Goal: Task Accomplishment & Management: Manage account settings

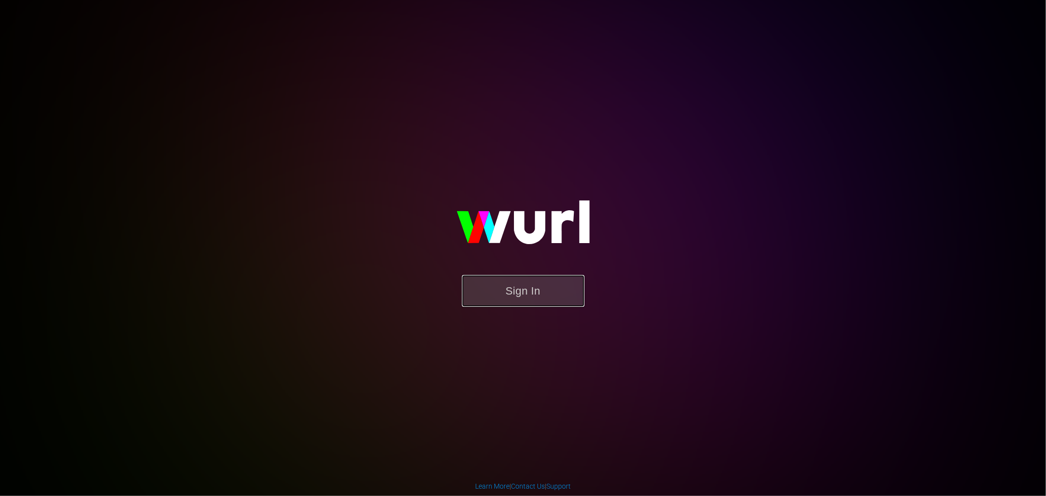
drag, startPoint x: 533, startPoint y: 288, endPoint x: 525, endPoint y: 288, distance: 7.8
click at [533, 288] on button "Sign In" at bounding box center [523, 291] width 123 height 32
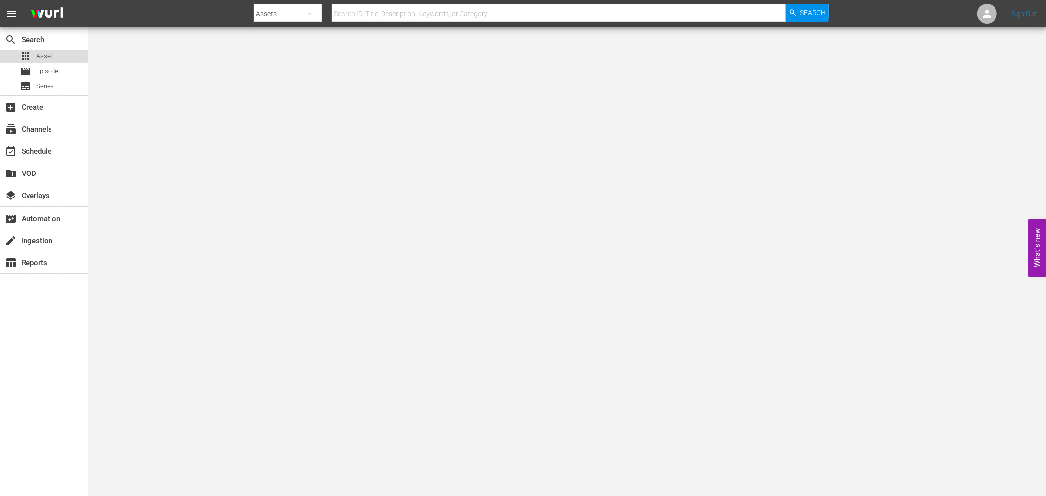
click at [33, 54] on div "apps Asset" at bounding box center [36, 57] width 33 height 14
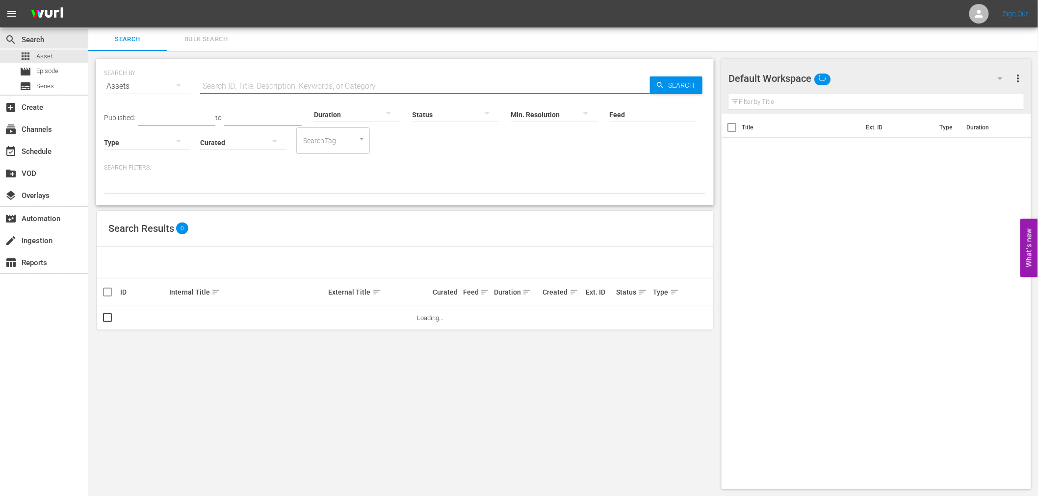
click at [247, 92] on input "text" at bounding box center [425, 87] width 450 height 24
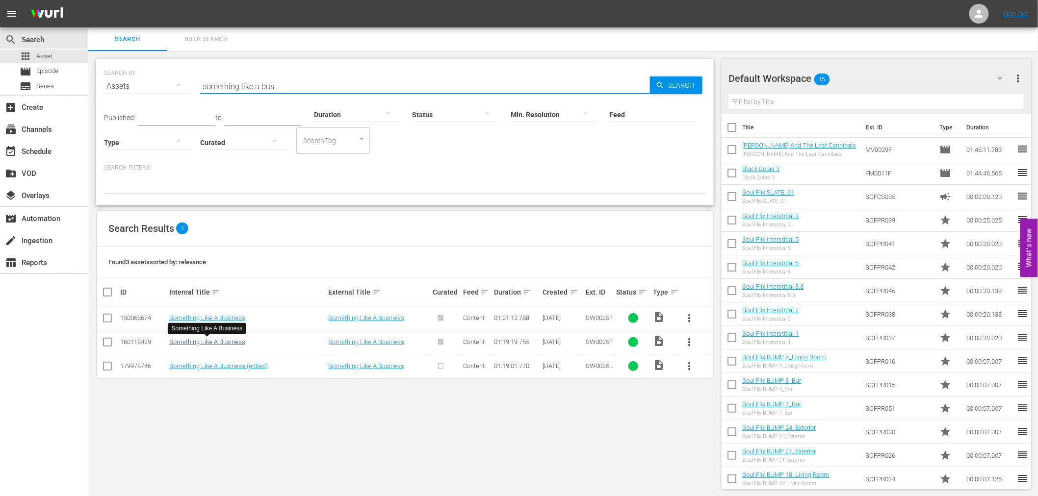
type input "something like a bus"
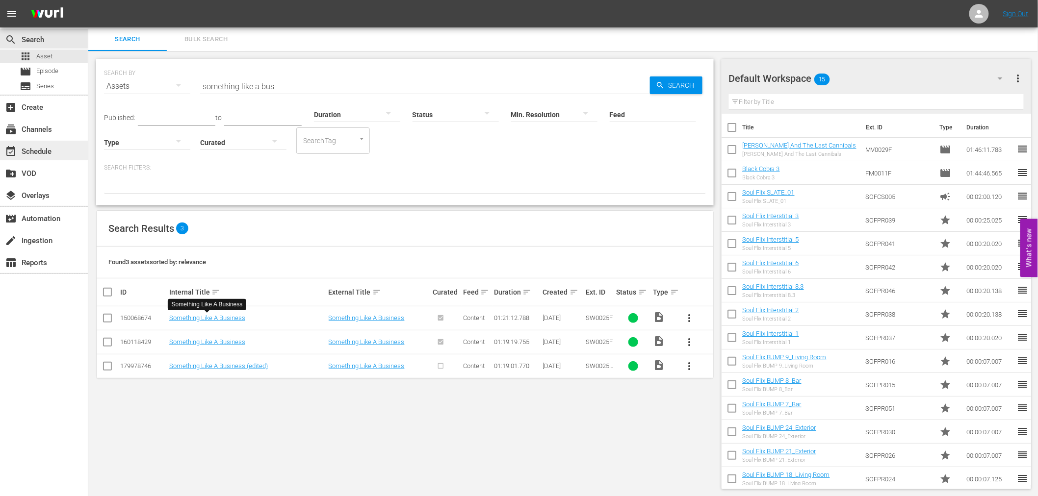
click at [71, 150] on div "event_available Schedule" at bounding box center [44, 151] width 88 height 20
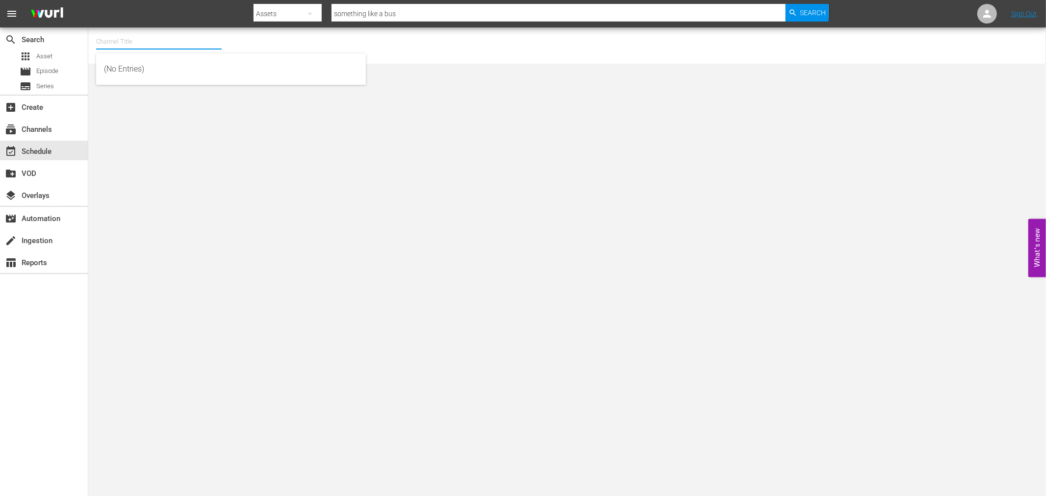
click at [172, 41] on input "text" at bounding box center [159, 42] width 126 height 24
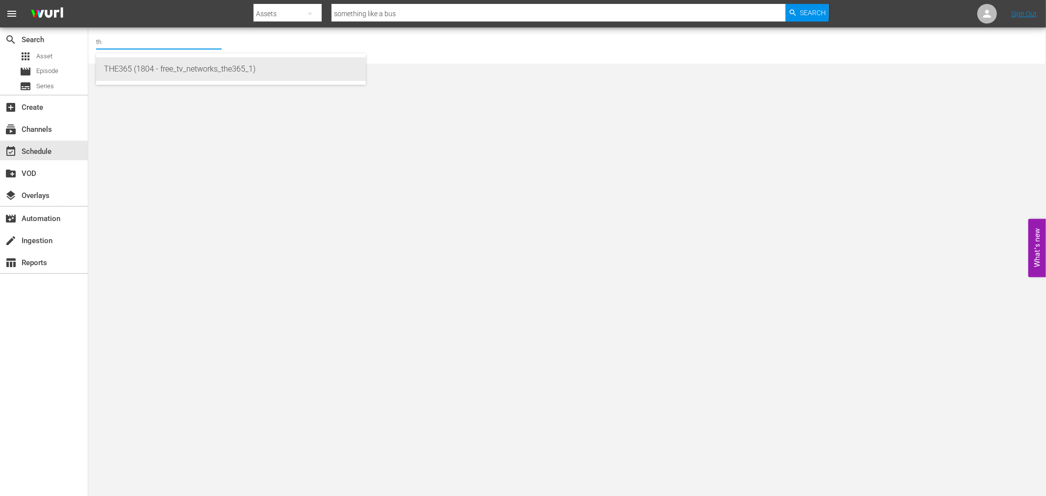
click at [168, 57] on div "THE365 (1804 - free_tv_networks_the365_1)" at bounding box center [231, 69] width 254 height 24
type input "THE365 (1804 - free_tv_networks_the365_1)"
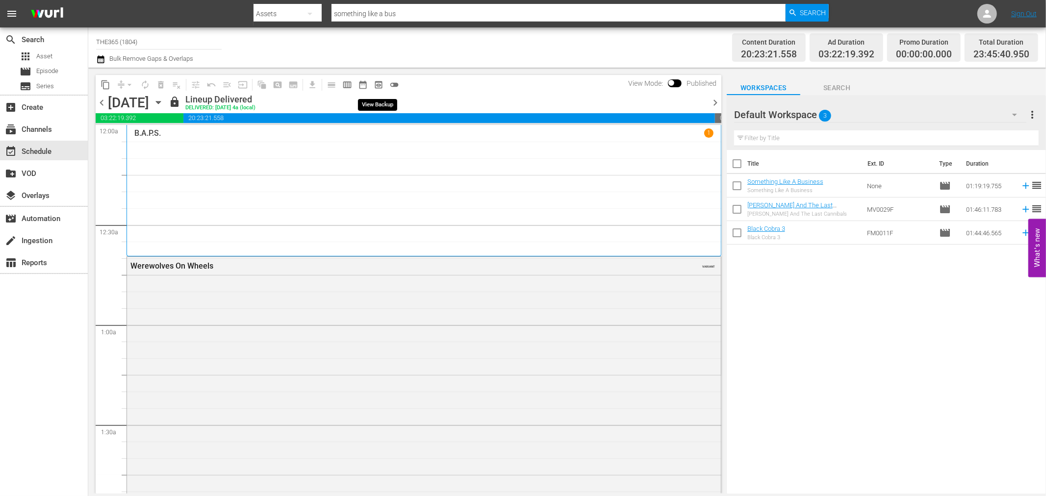
click at [380, 83] on span "preview_outlined" at bounding box center [379, 85] width 10 height 10
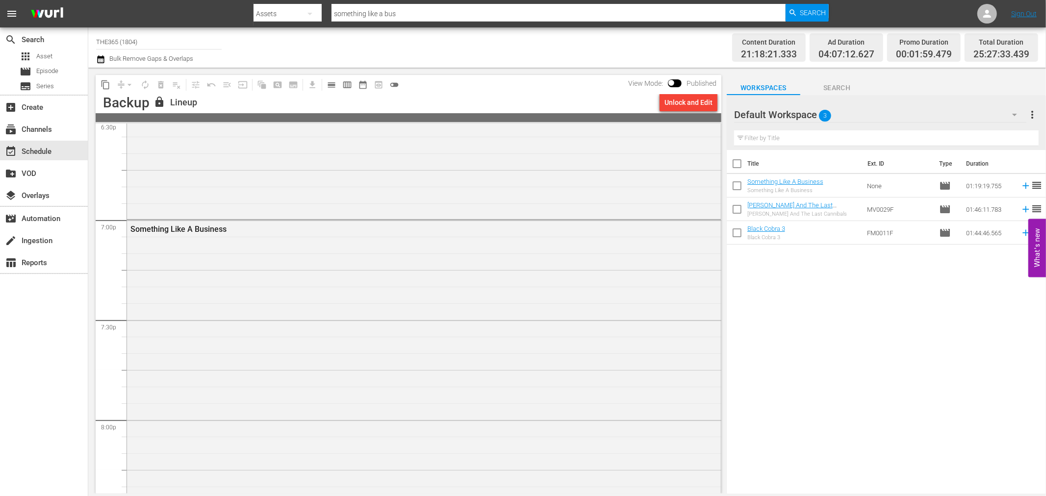
scroll to position [3760, 0]
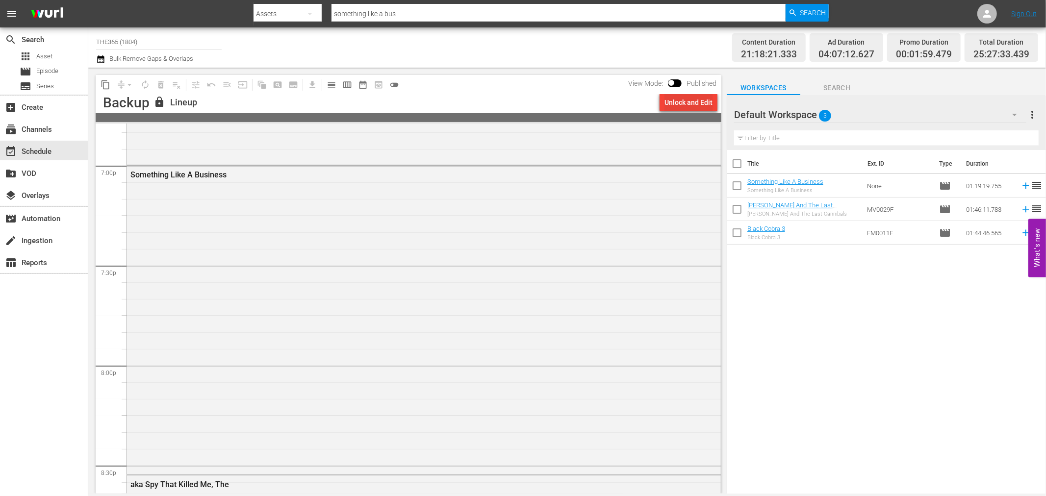
click at [676, 108] on div "Unlock and Edit" at bounding box center [689, 103] width 48 height 18
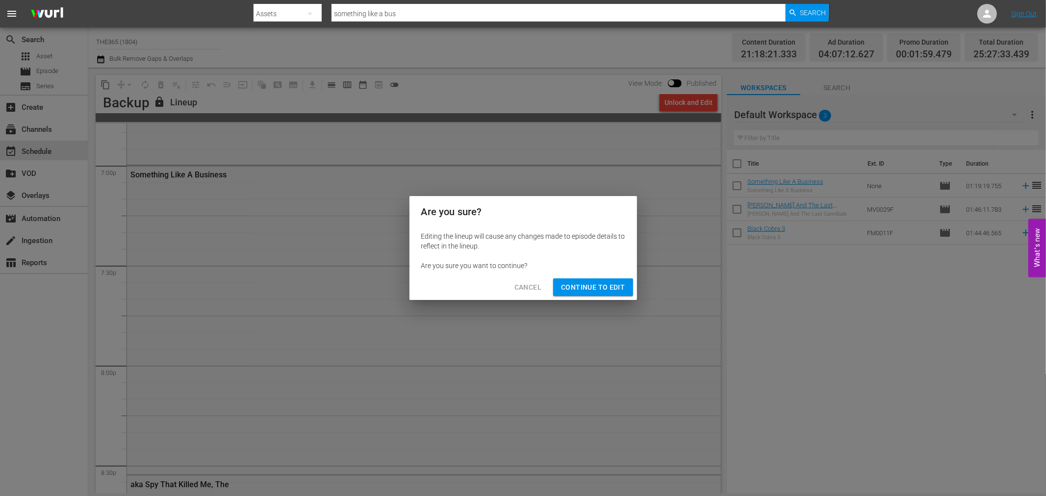
click at [566, 283] on span "Continue to Edit" at bounding box center [593, 288] width 64 height 12
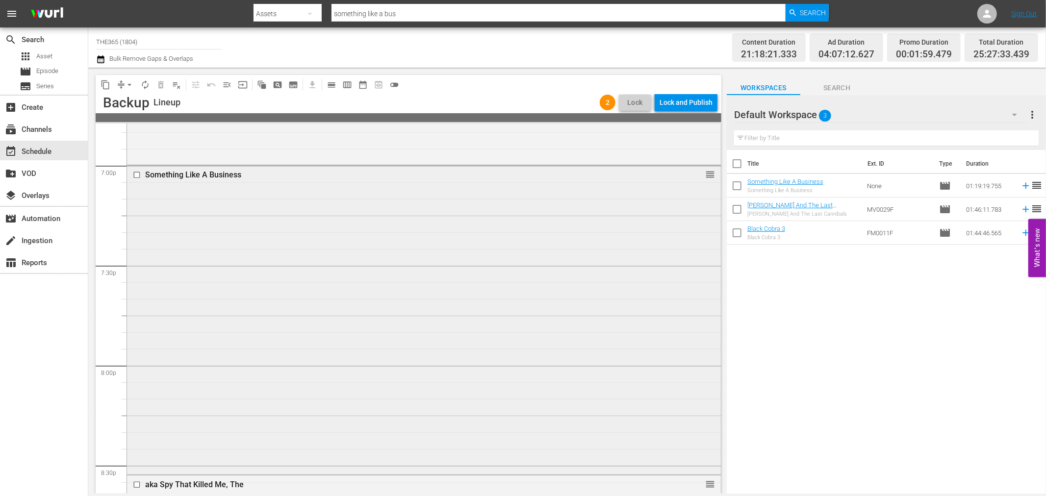
click at [137, 173] on input "checkbox" at bounding box center [138, 175] width 10 height 8
click at [268, 195] on div "Something Like A Business reorder" at bounding box center [424, 320] width 594 height 308
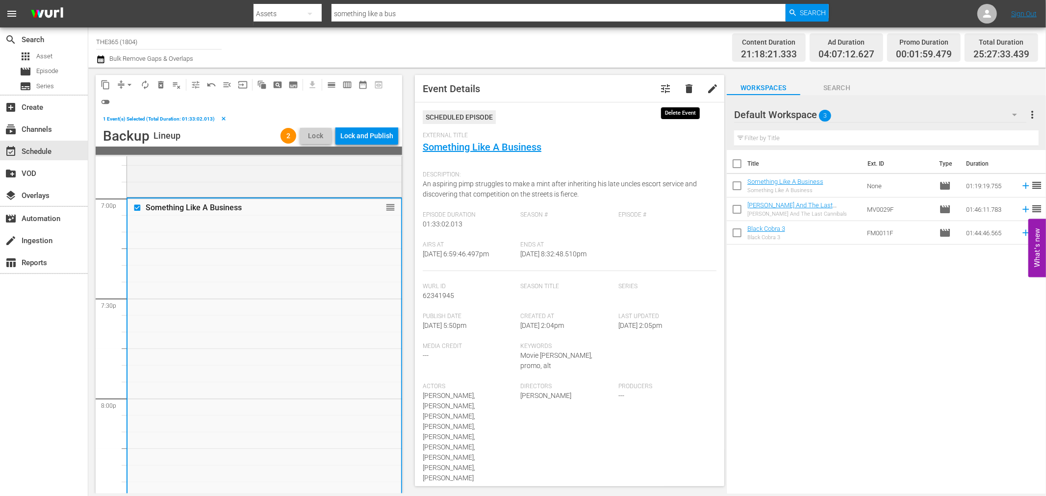
click at [683, 87] on span "delete" at bounding box center [689, 89] width 12 height 12
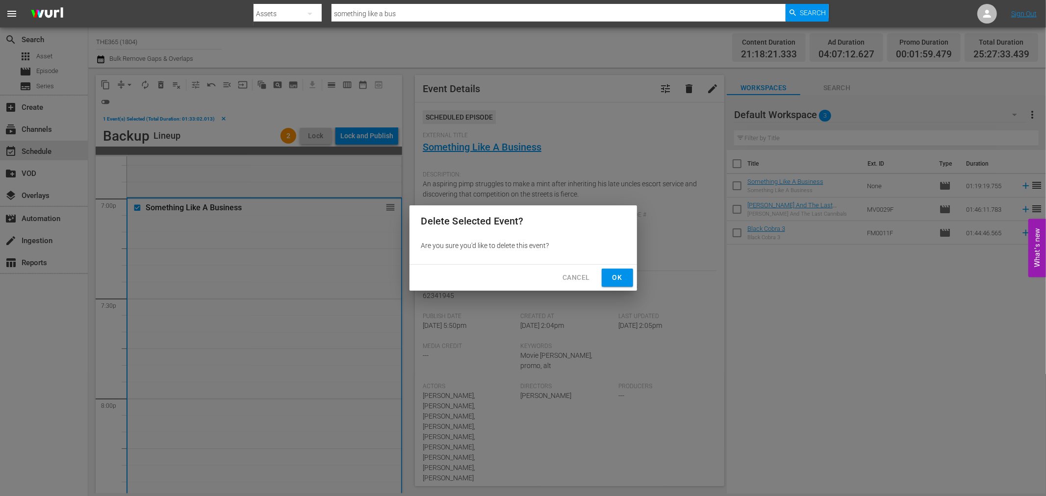
click at [621, 273] on span "Ok" at bounding box center [618, 278] width 16 height 12
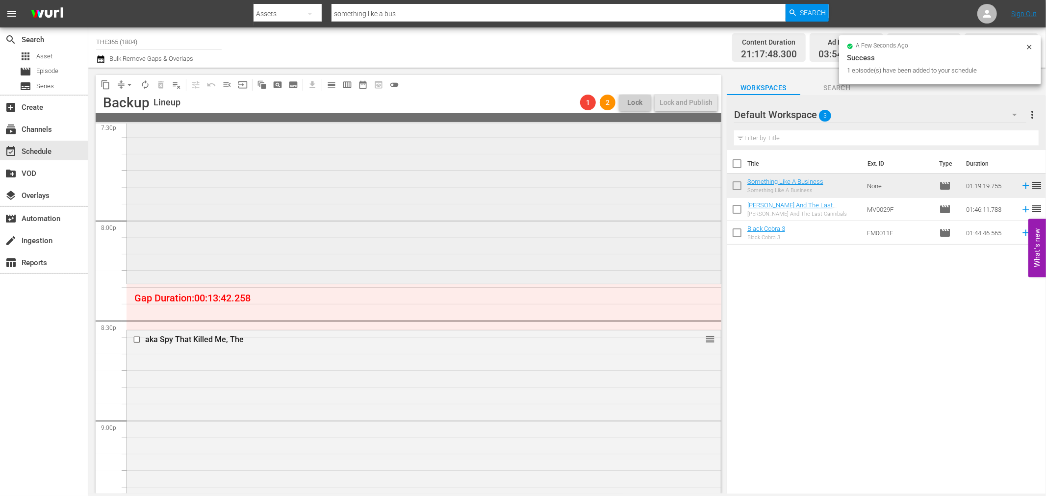
scroll to position [4033, 0]
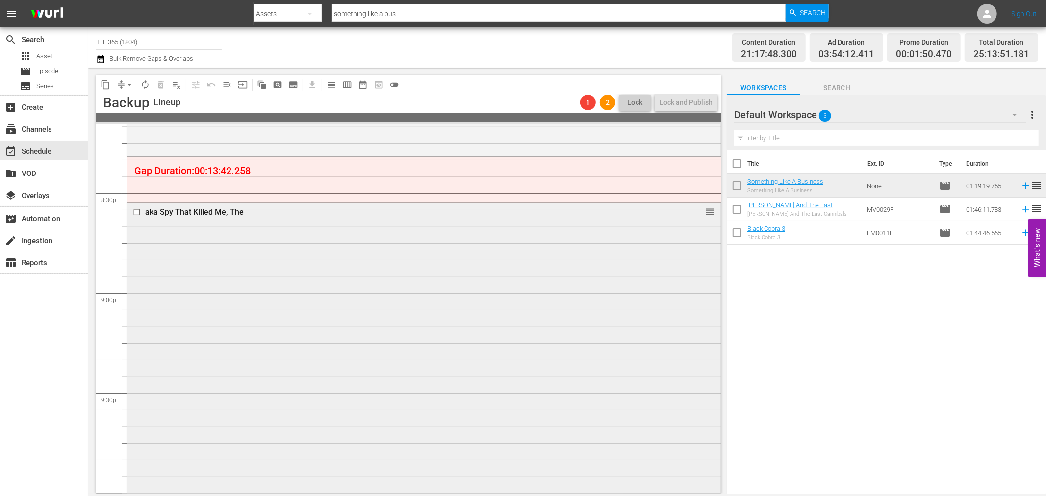
drag, startPoint x: 386, startPoint y: 293, endPoint x: 388, endPoint y: 247, distance: 46.7
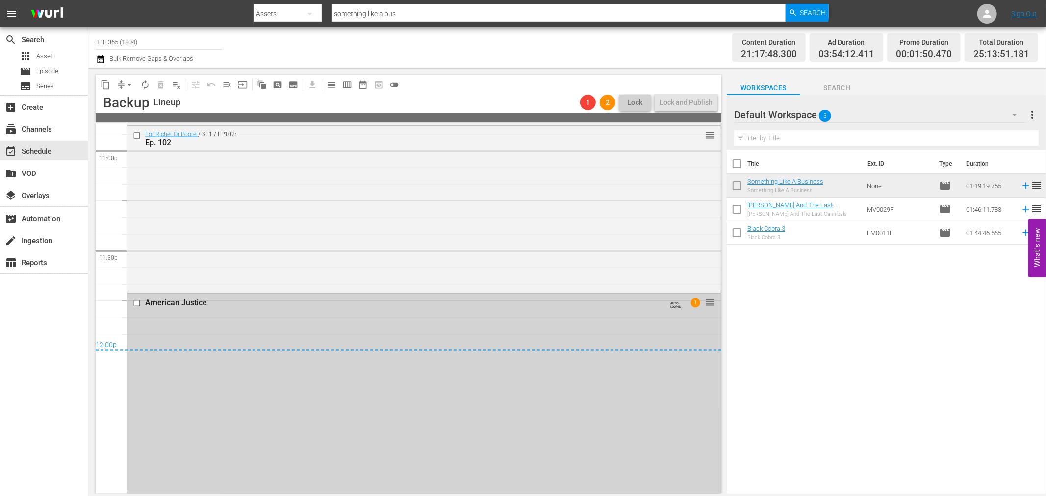
scroll to position [4561, 0]
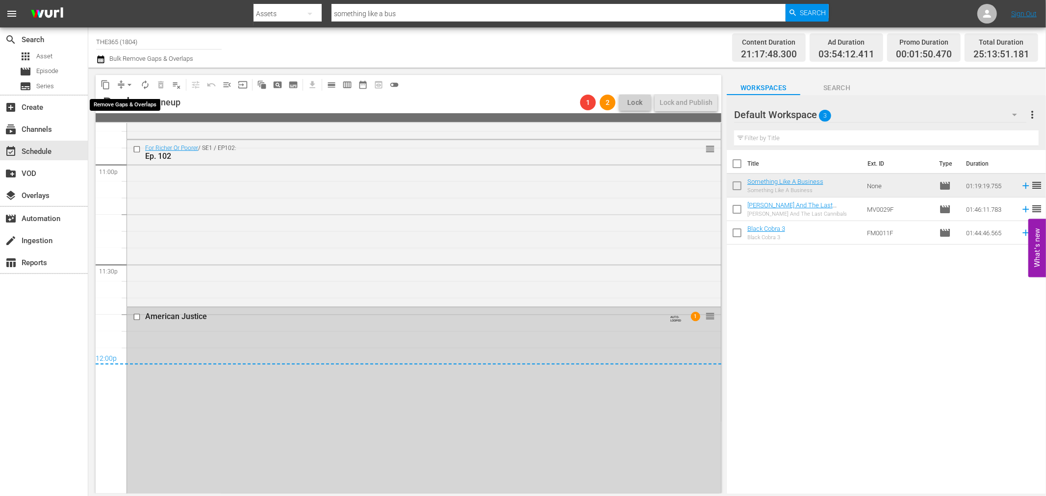
click at [126, 87] on span "arrow_drop_down" at bounding box center [130, 85] width 10 height 10
click at [125, 99] on li "Align to Midnight" at bounding box center [129, 104] width 81 height 16
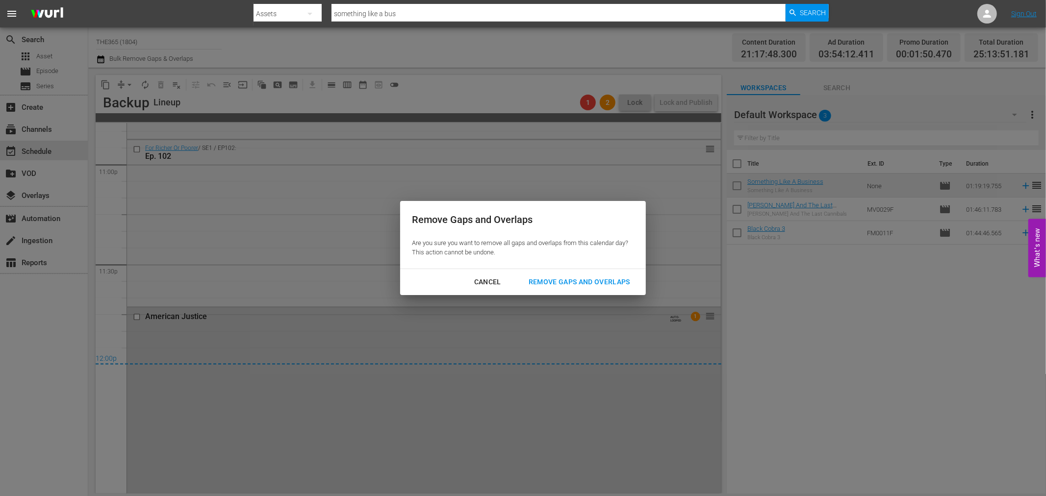
click at [580, 279] on div "Remove Gaps and Overlaps" at bounding box center [579, 282] width 117 height 12
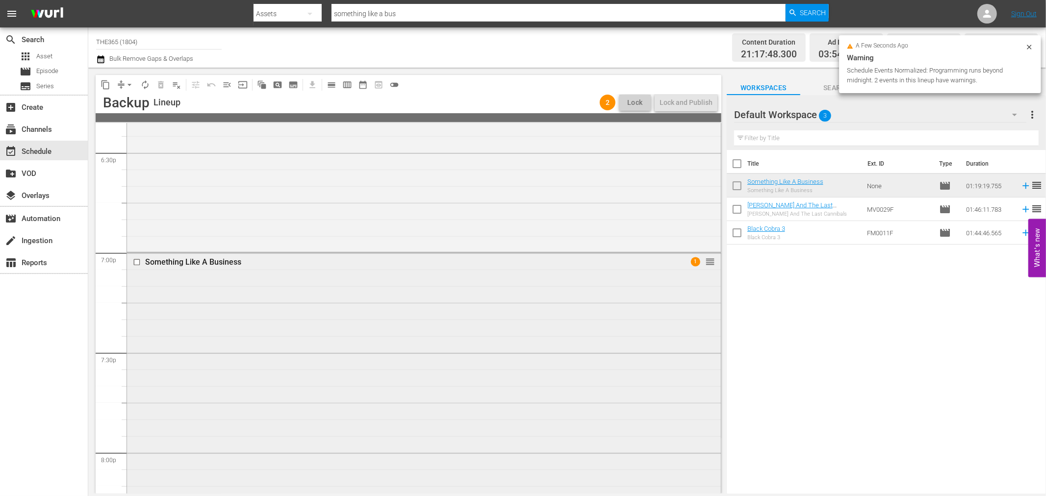
scroll to position [3672, 0]
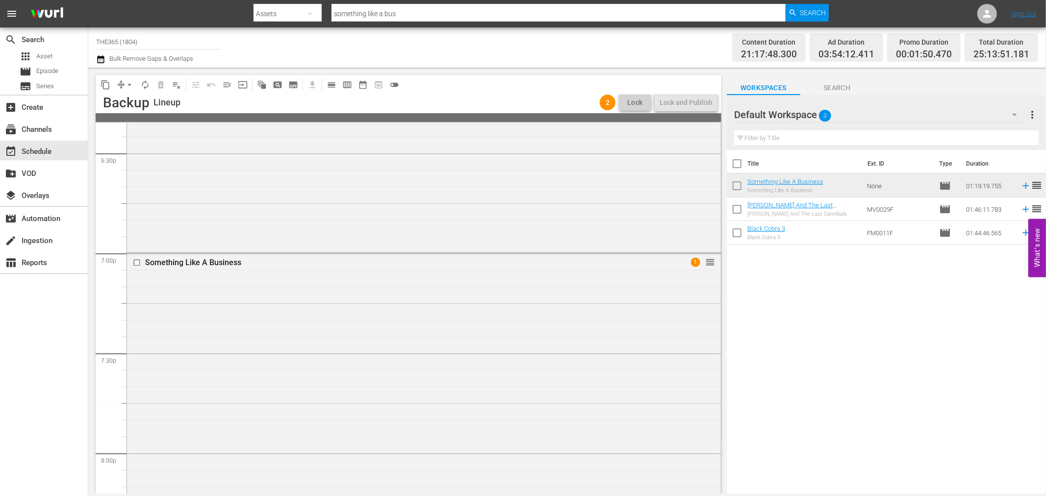
click at [420, 321] on div "Something Like A Business 1 reorder" at bounding box center [424, 384] width 594 height 261
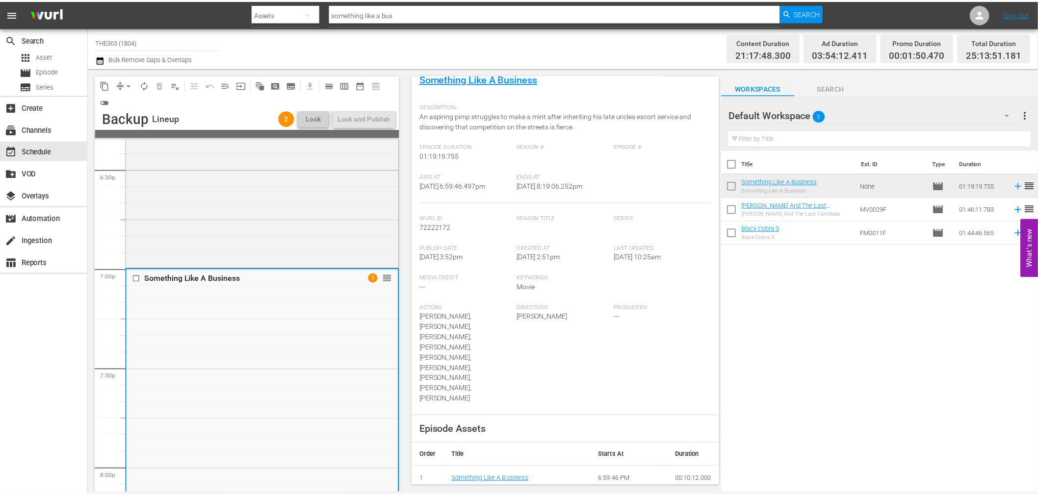
scroll to position [212, 0]
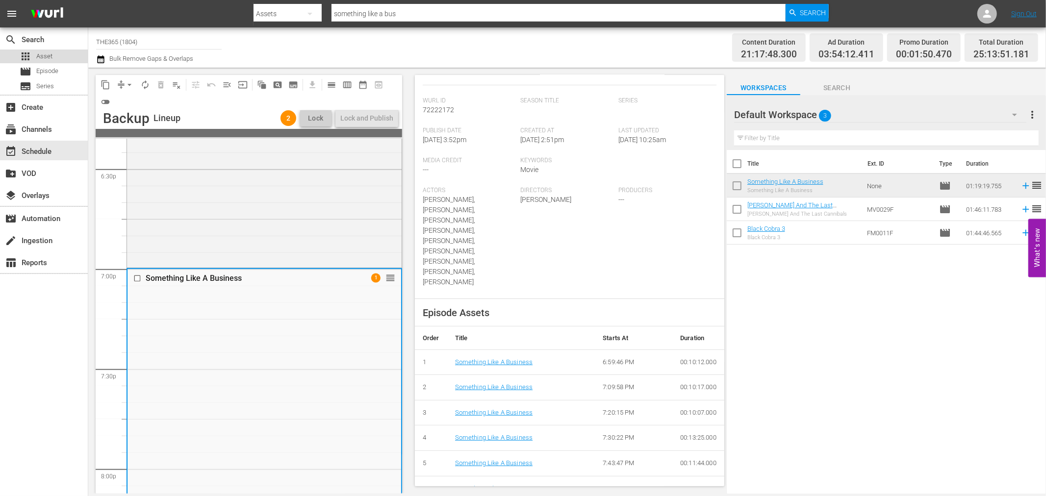
click at [52, 50] on div "apps Asset" at bounding box center [44, 57] width 88 height 14
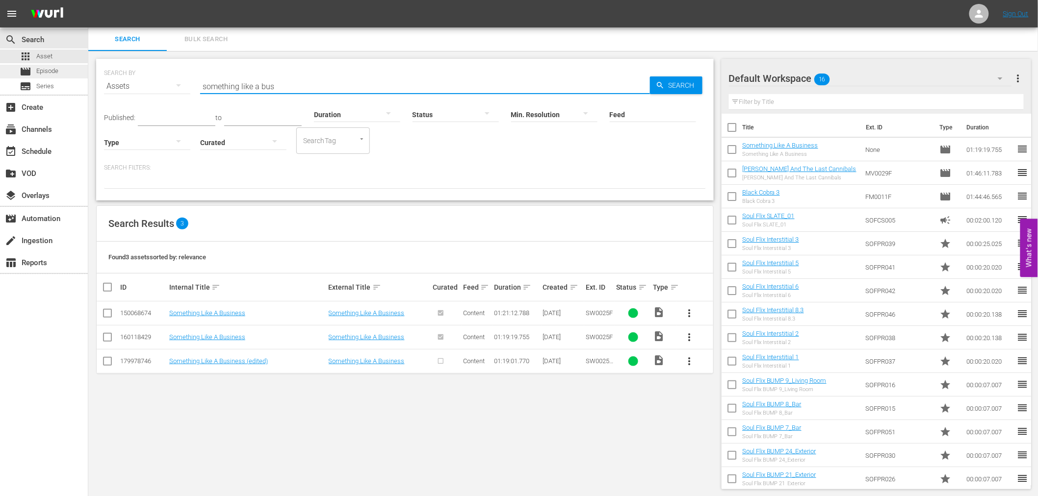
drag, startPoint x: 153, startPoint y: 73, endPoint x: 81, endPoint y: 69, distance: 71.2
click at [88, 0] on div "search Search apps Asset movie Episode subtitles Series add_box Create subscrip…" at bounding box center [563, 0] width 950 height 0
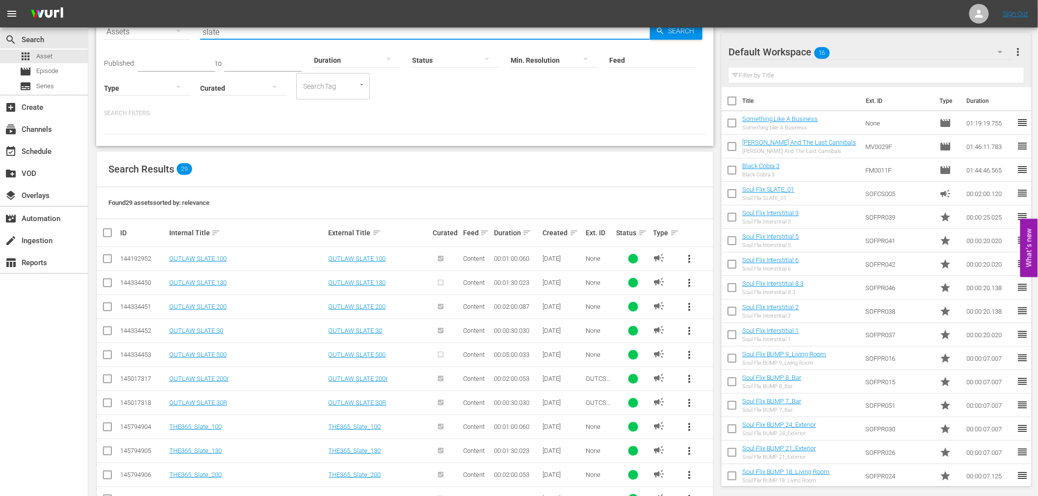
scroll to position [329, 0]
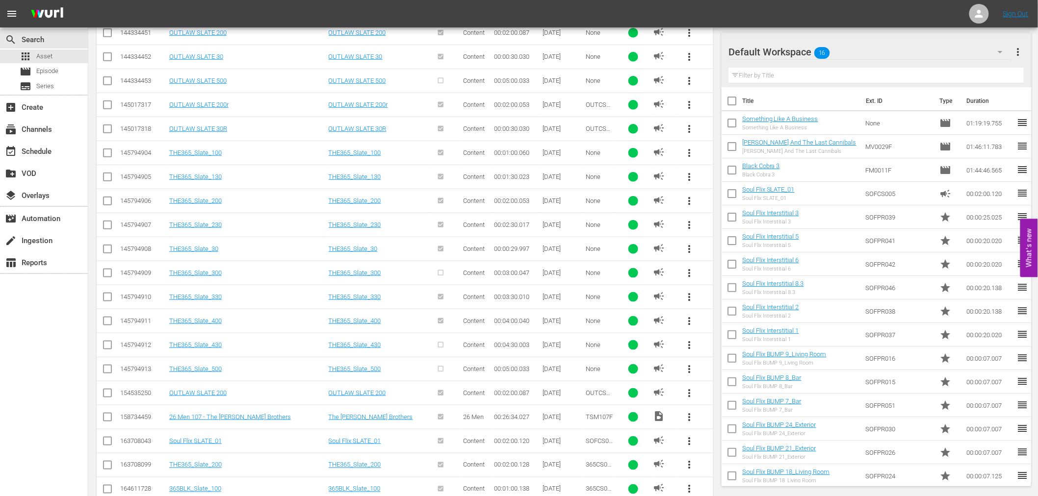
type input "slate"
click at [693, 203] on span "more_vert" at bounding box center [690, 201] width 12 height 12
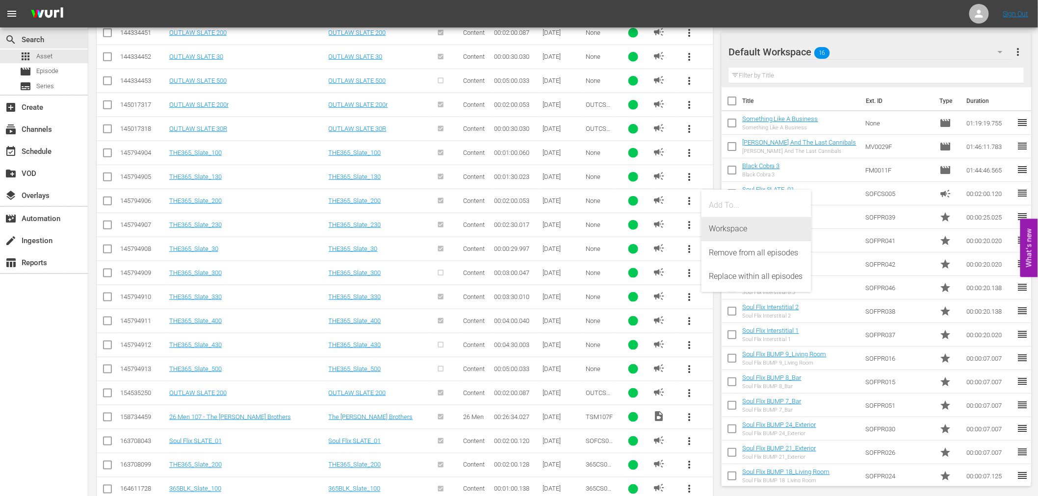
click at [723, 226] on div "Workspace" at bounding box center [756, 229] width 94 height 24
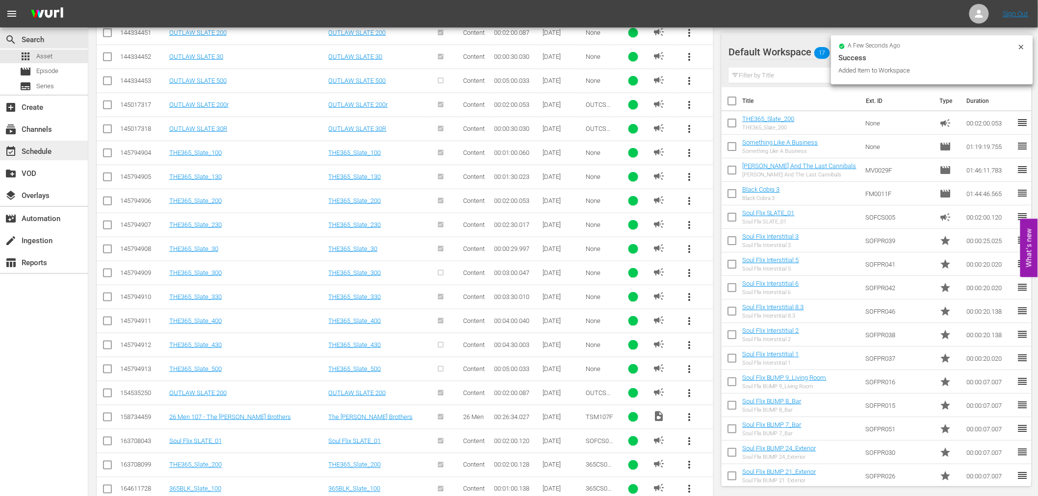
click at [43, 149] on div "event_available Schedule" at bounding box center [27, 150] width 55 height 9
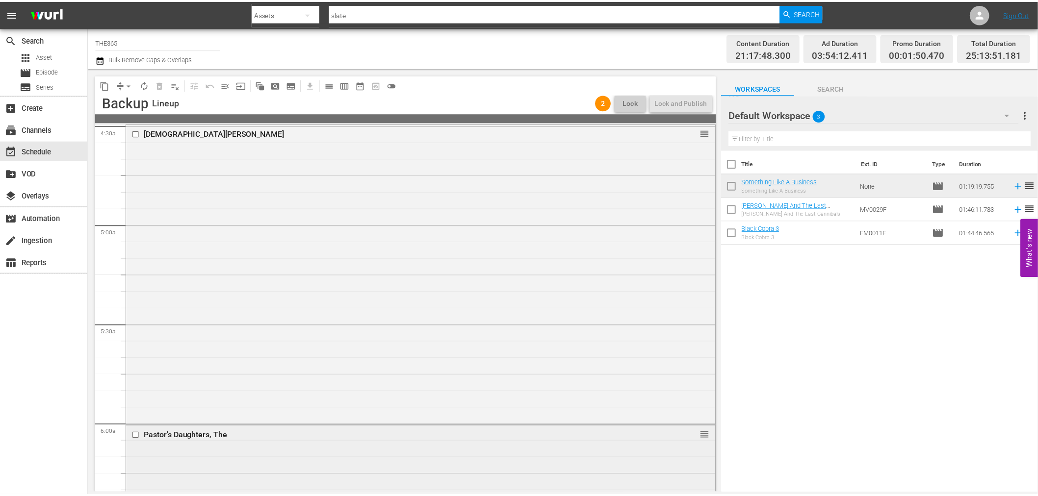
scroll to position [1253, 0]
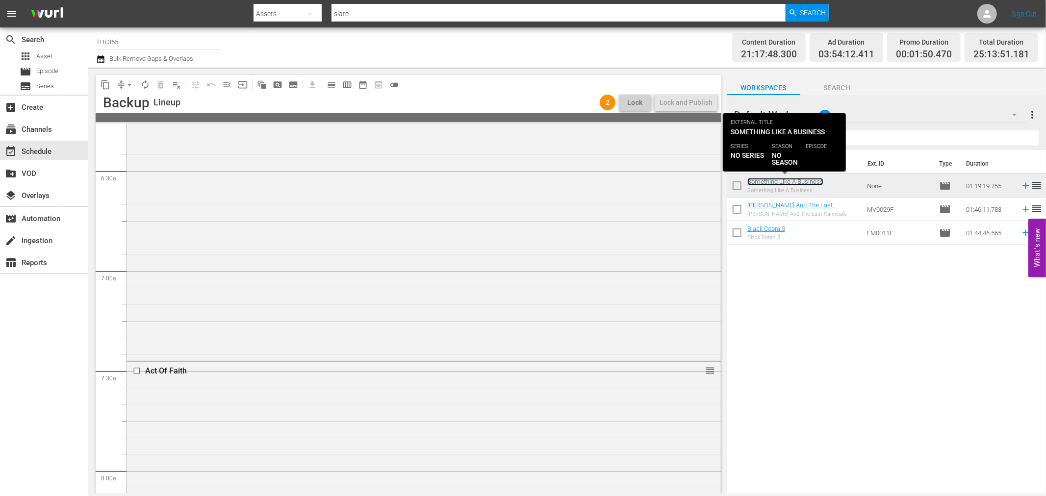
click at [785, 183] on link "Something Like A Business" at bounding box center [785, 181] width 76 height 7
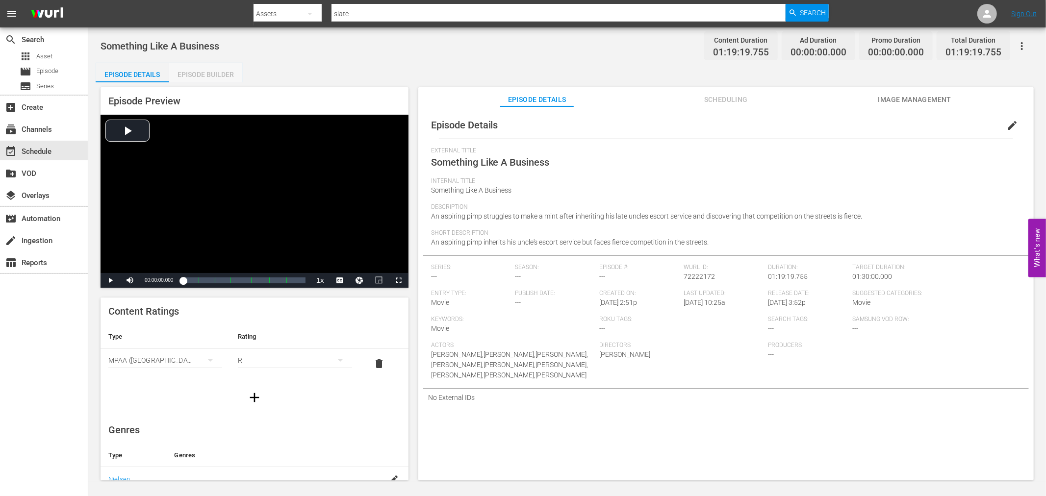
click at [206, 77] on div "Episode Builder" at bounding box center [206, 75] width 74 height 24
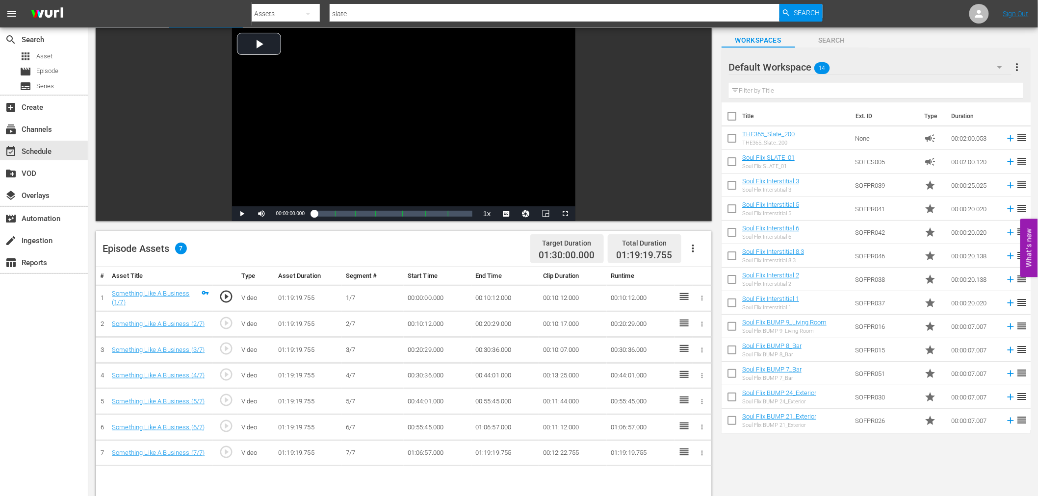
scroll to position [163, 0]
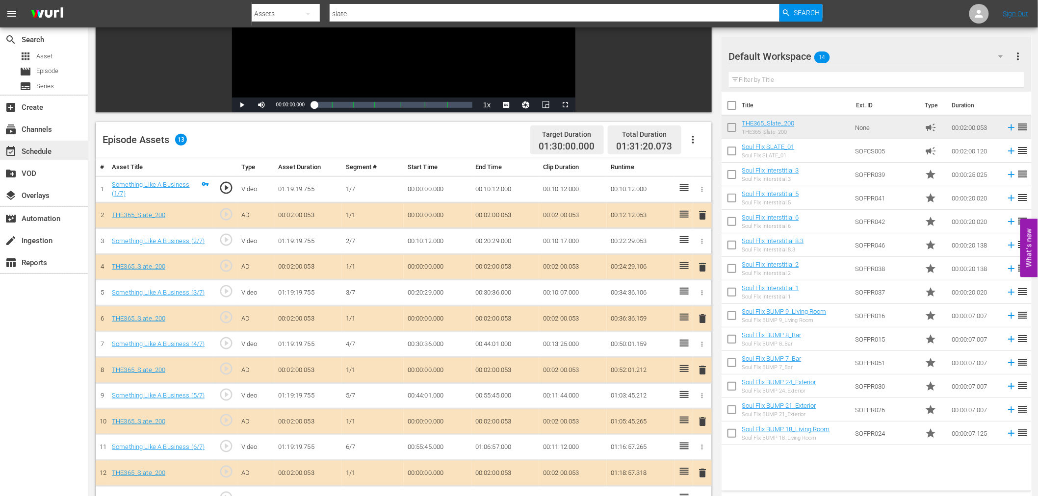
click at [43, 146] on div "event_available Schedule" at bounding box center [27, 150] width 55 height 9
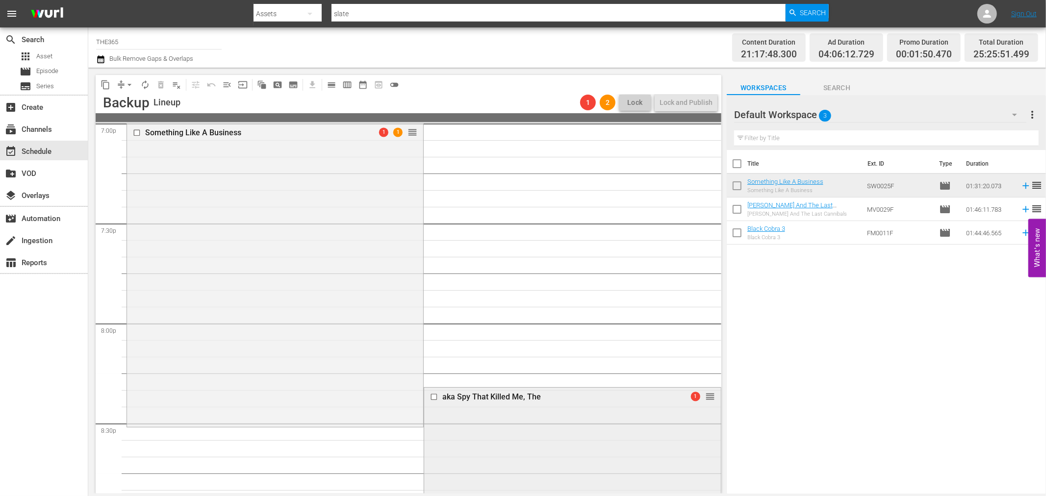
scroll to position [3978, 0]
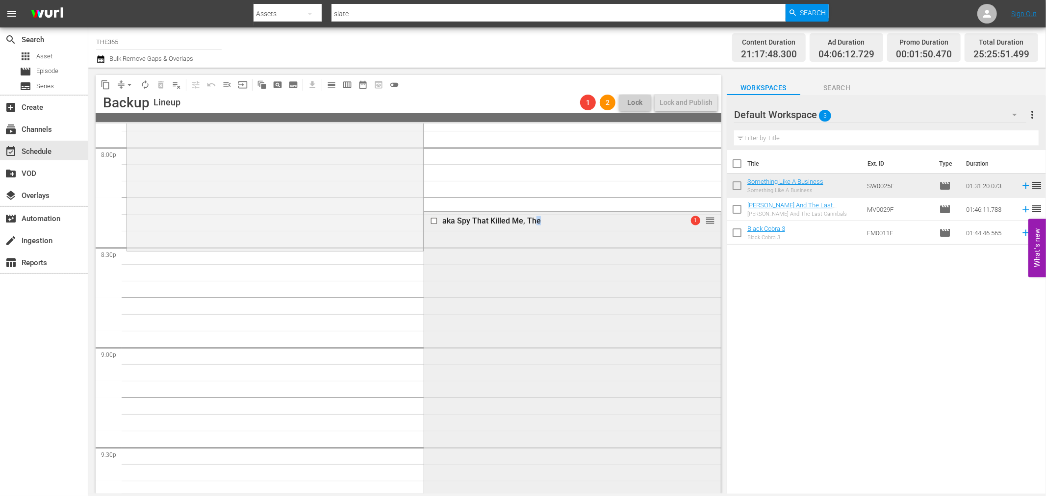
drag, startPoint x: 548, startPoint y: 227, endPoint x: 532, endPoint y: 287, distance: 62.0
click at [532, 287] on div "aka Spy That Killed Me, The 1 reorder" at bounding box center [572, 360] width 296 height 296
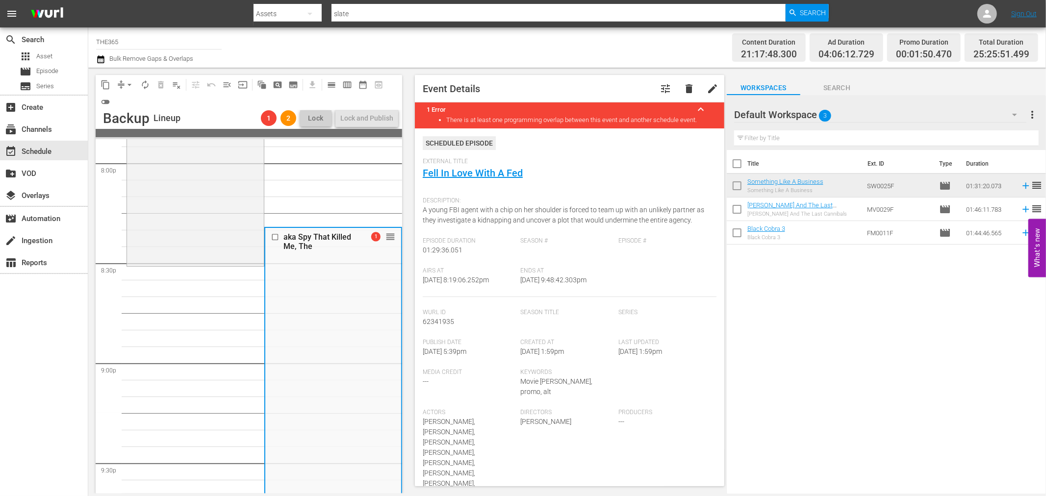
drag, startPoint x: 302, startPoint y: 239, endPoint x: 297, endPoint y: 276, distance: 37.6
click at [297, 276] on div "aka Spy That Killed Me, The 1 reorder" at bounding box center [333, 376] width 136 height 296
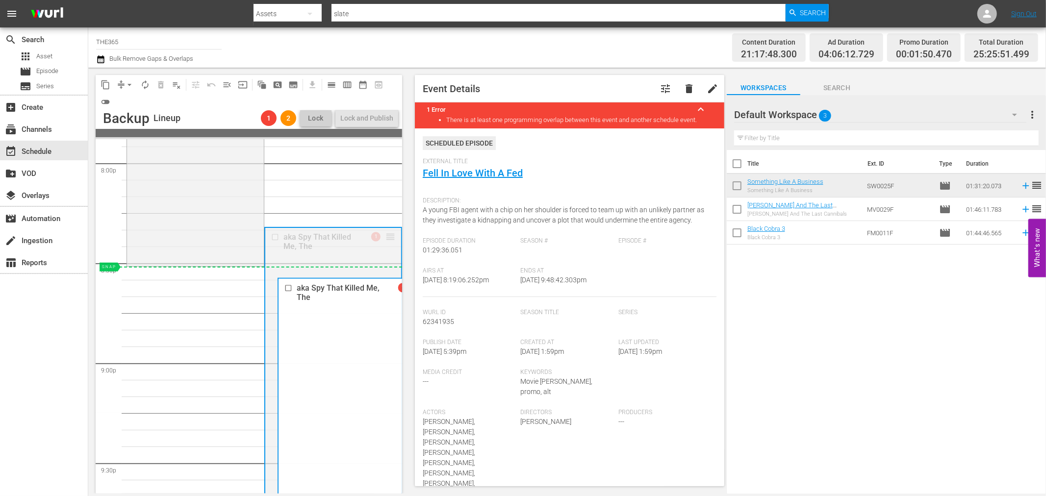
drag, startPoint x: 383, startPoint y: 233, endPoint x: 361, endPoint y: 272, distance: 43.9
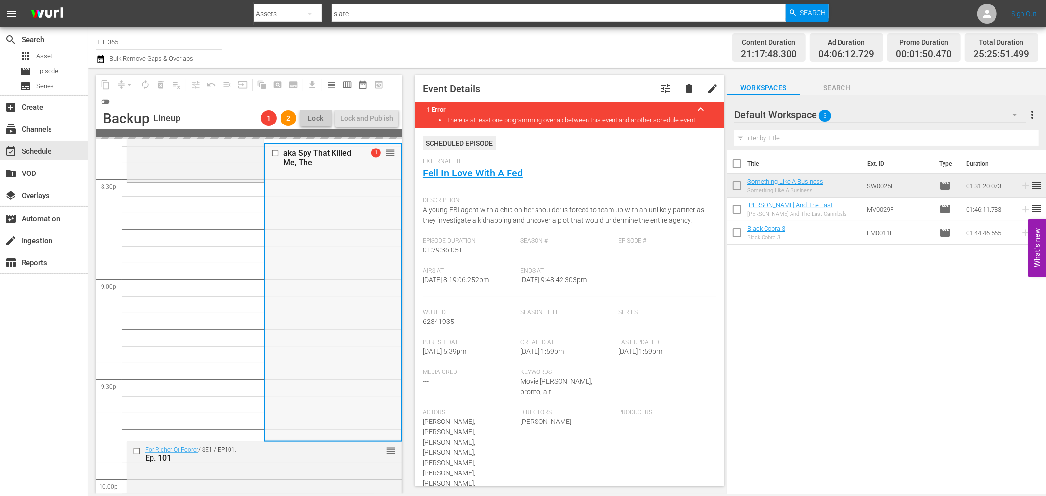
scroll to position [4250, 0]
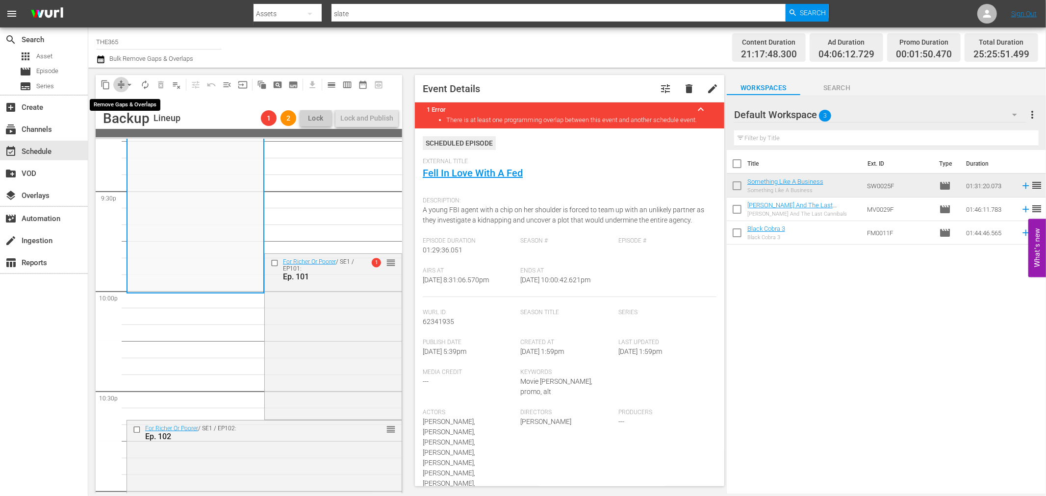
click at [119, 83] on span "compress" at bounding box center [121, 85] width 10 height 10
click at [124, 84] on button "arrow_drop_down" at bounding box center [130, 85] width 16 height 16
click at [130, 102] on li "Align to Midnight" at bounding box center [129, 104] width 81 height 16
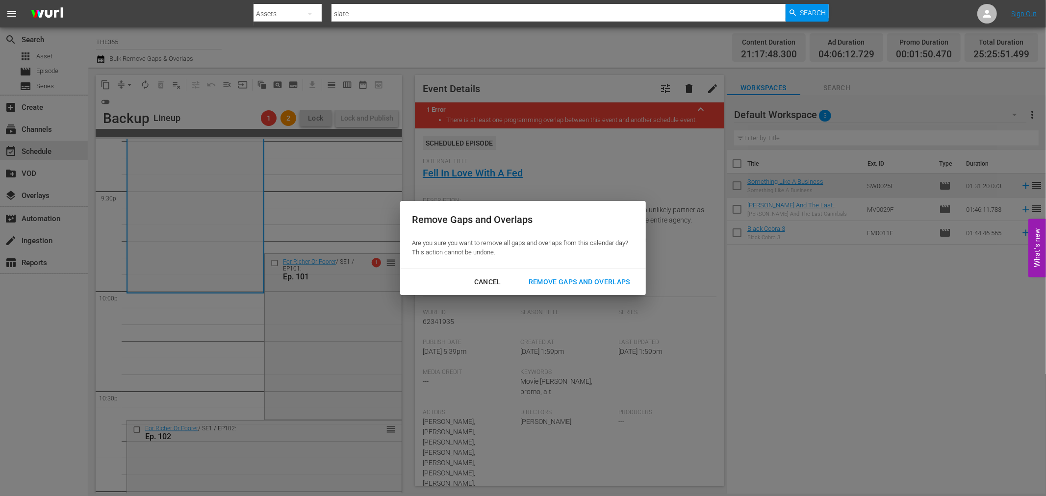
click at [615, 285] on div "Remove Gaps and Overlaps" at bounding box center [579, 282] width 117 height 12
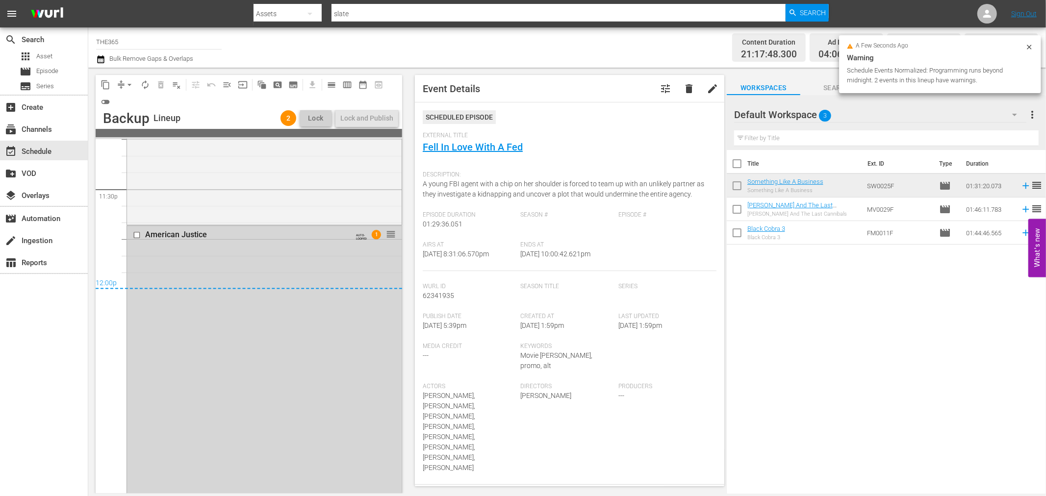
scroll to position [4516, 0]
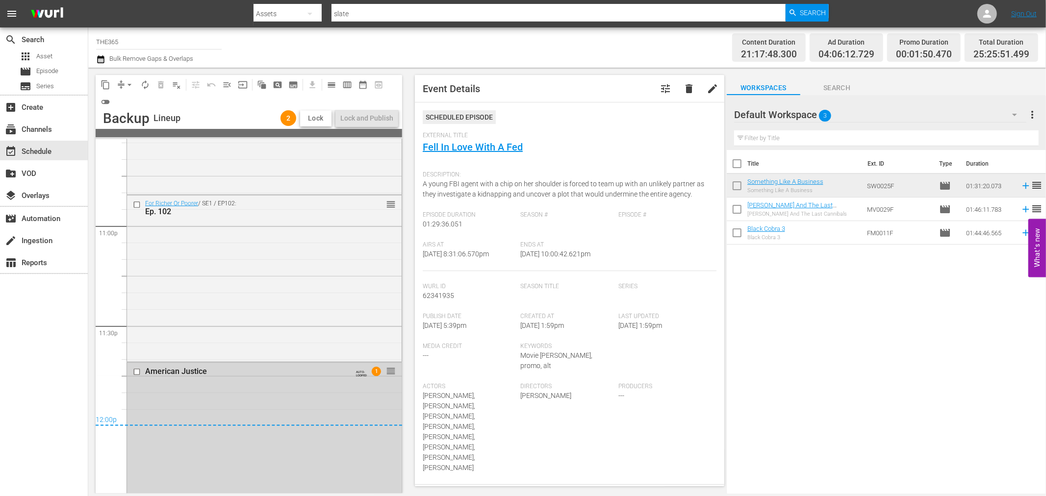
click at [320, 119] on span "Lock" at bounding box center [316, 118] width 24 height 10
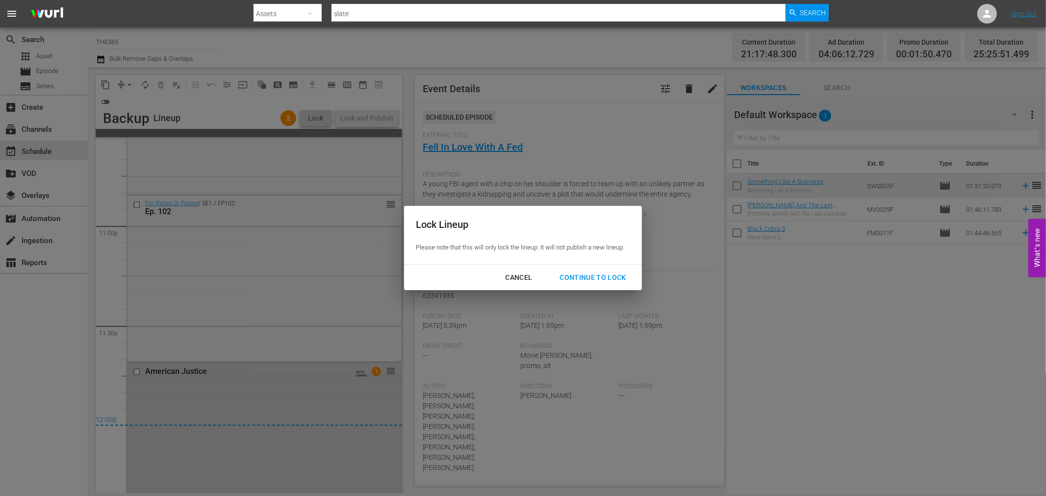
click at [528, 270] on button "Cancel" at bounding box center [518, 278] width 51 height 18
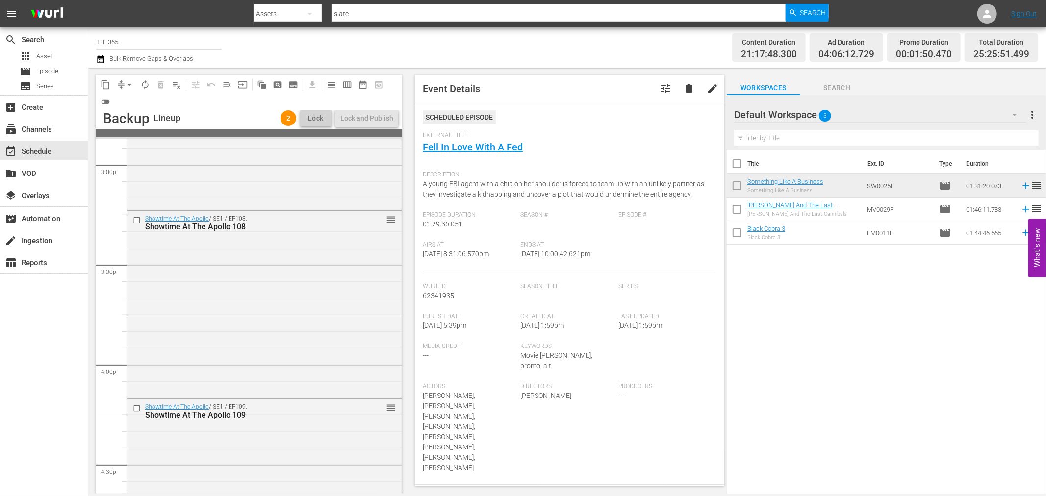
scroll to position [2827, 0]
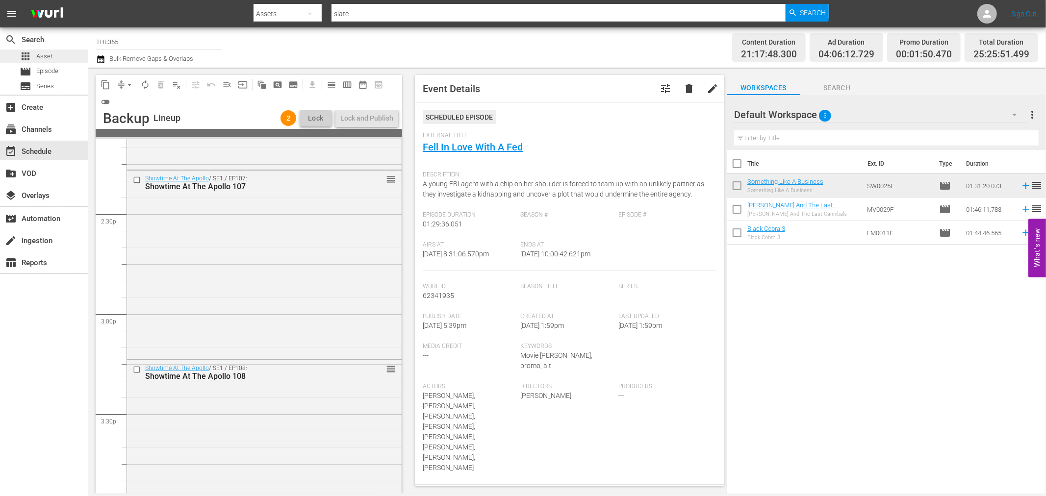
click at [37, 55] on span "Asset" at bounding box center [44, 57] width 16 height 10
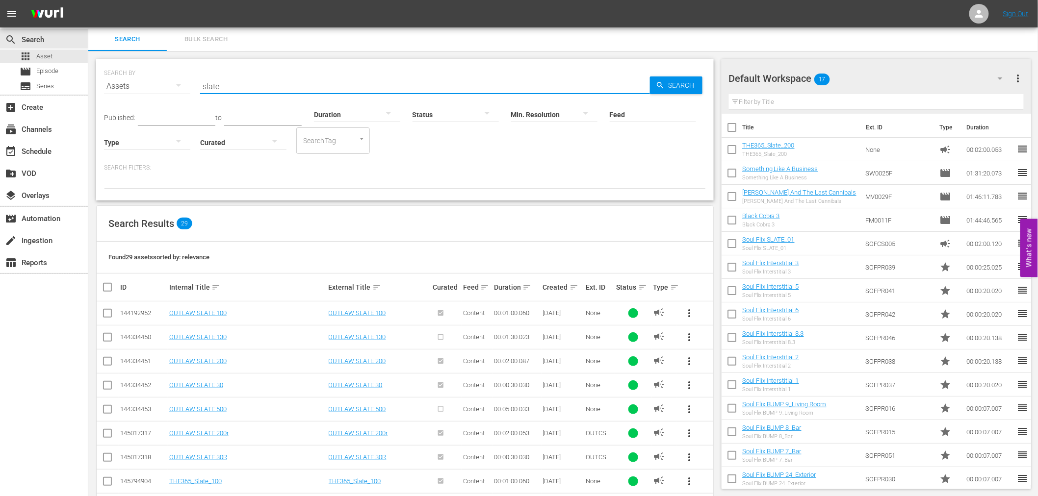
drag, startPoint x: 258, startPoint y: 91, endPoint x: 113, endPoint y: 95, distance: 144.7
click at [114, 95] on div "SEARCH BY Search By Assets Search ID, Title, Description, Keywords, or Category…" at bounding box center [405, 80] width 602 height 35
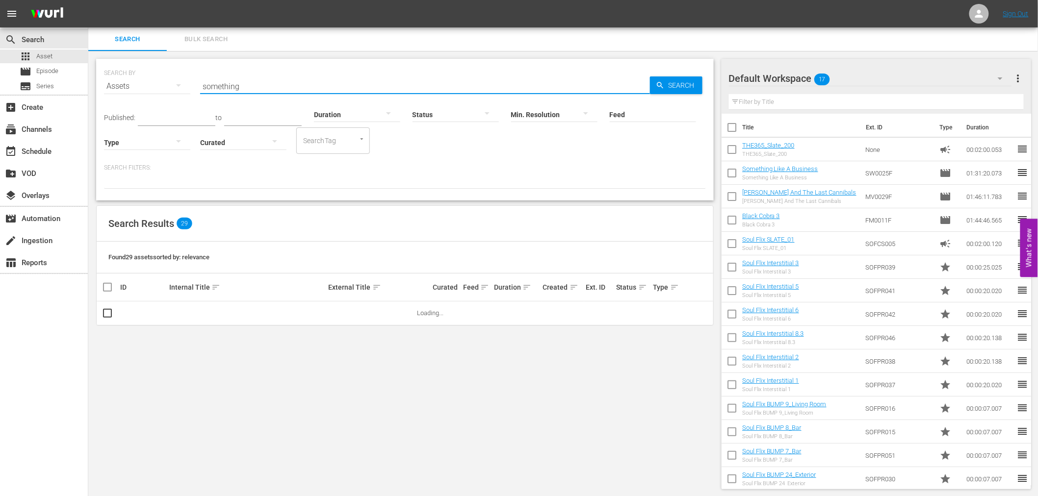
click at [471, 173] on div at bounding box center [405, 180] width 602 height 17
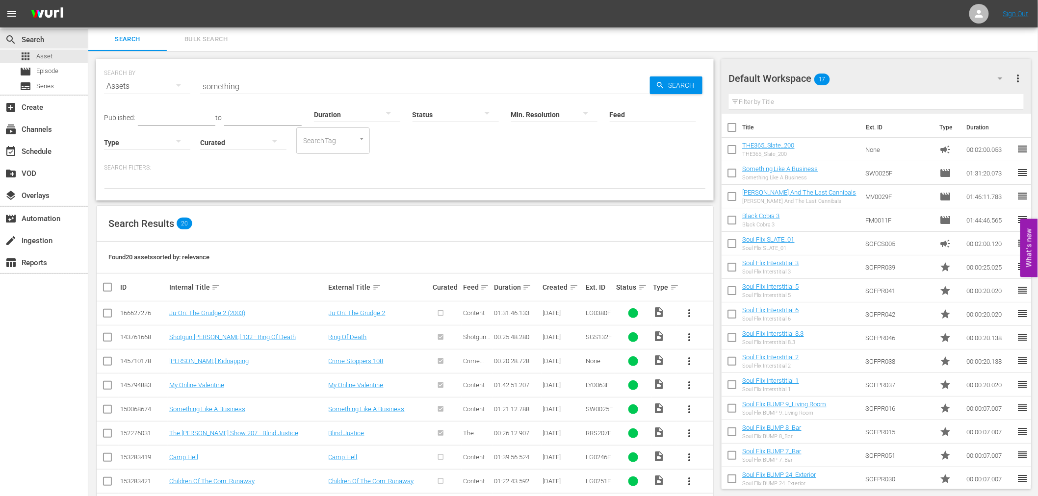
click at [296, 99] on div "Published: to Duration Status Min. Resolution Feed Feed Title Type Curated Sear…" at bounding box center [405, 126] width 602 height 56
click at [297, 87] on input "something" at bounding box center [425, 87] width 450 height 24
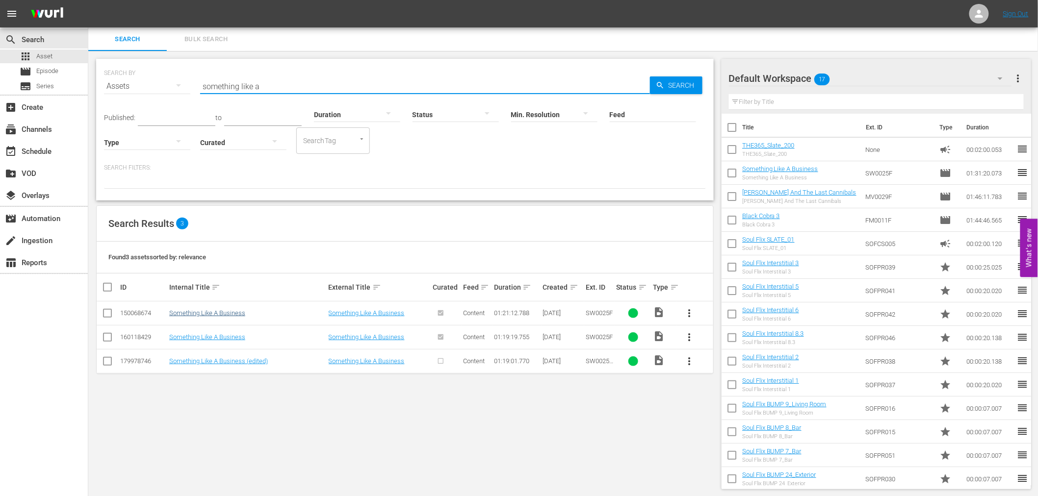
type input "something like a"
click at [205, 314] on link "Something Like A Business" at bounding box center [207, 312] width 76 height 7
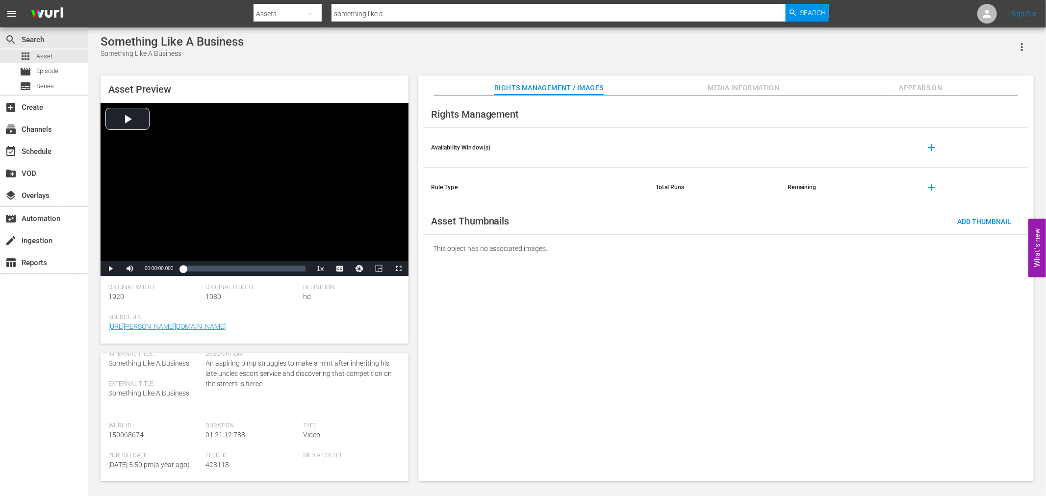
scroll to position [54, 0]
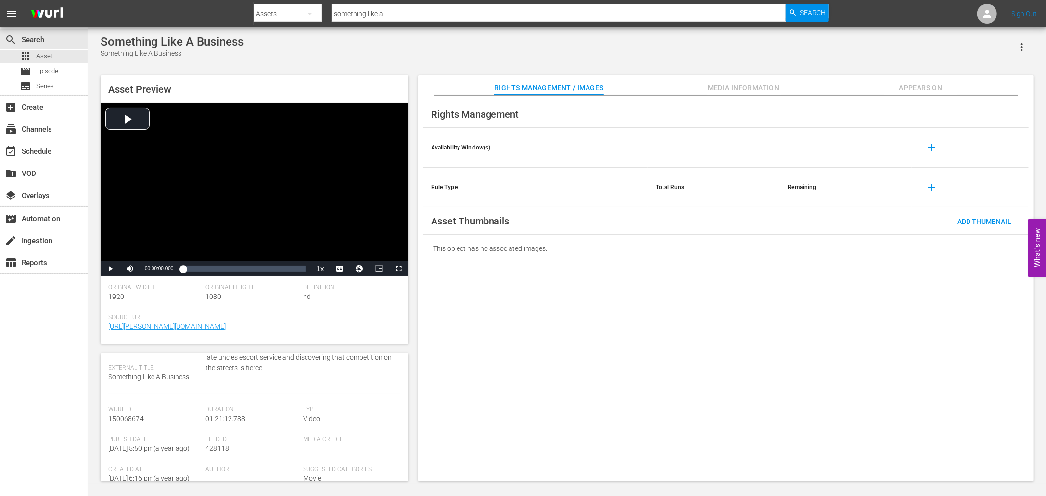
click at [924, 87] on span "Appears On" at bounding box center [921, 88] width 74 height 12
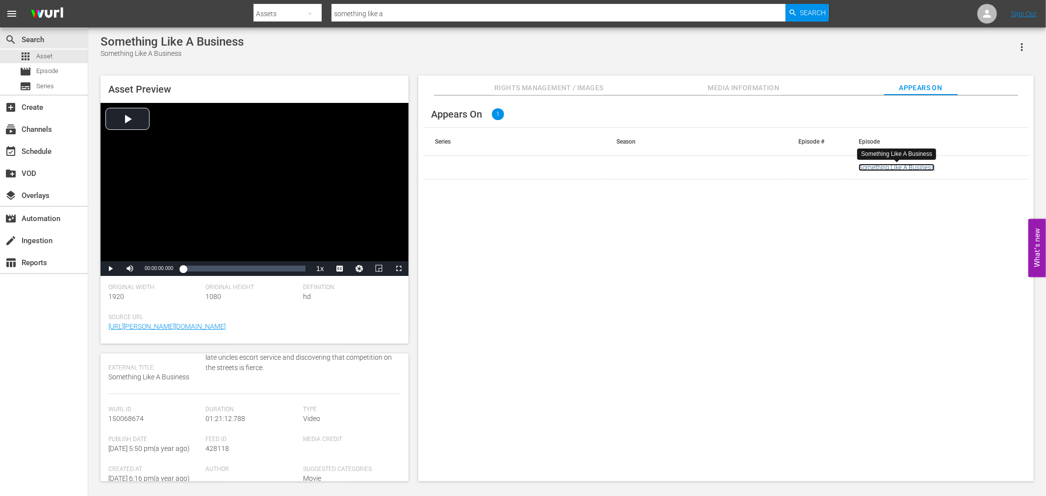
click at [881, 166] on link "Something Like A Business" at bounding box center [897, 167] width 76 height 7
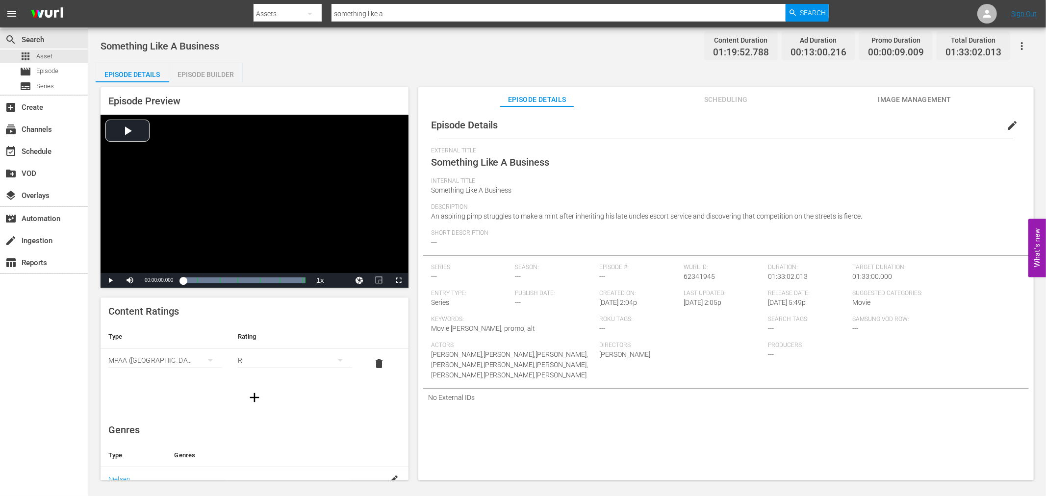
click at [710, 103] on span "Scheduling" at bounding box center [726, 100] width 74 height 12
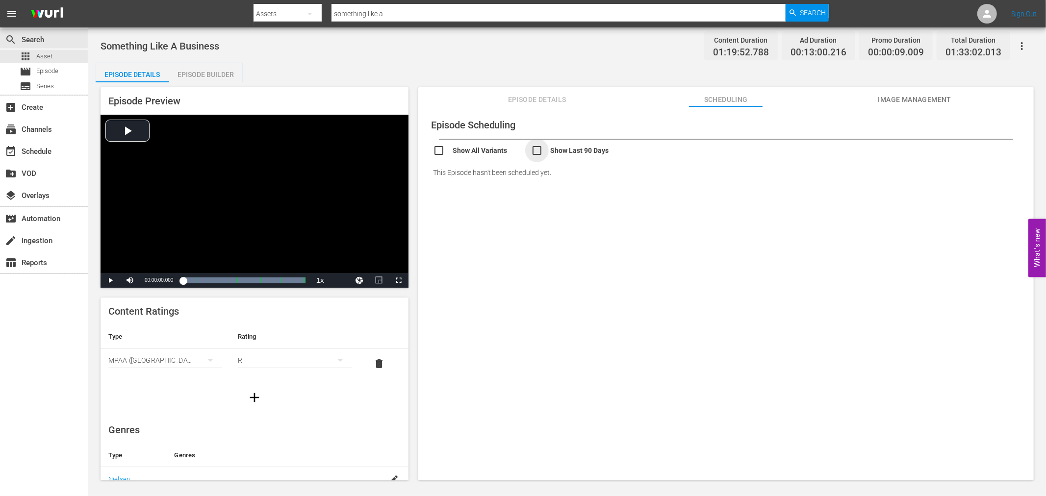
click at [558, 149] on input "checkbox" at bounding box center [580, 152] width 98 height 14
checkbox input "true"
click at [481, 150] on input "checkbox" at bounding box center [482, 152] width 98 height 14
checkbox input "true"
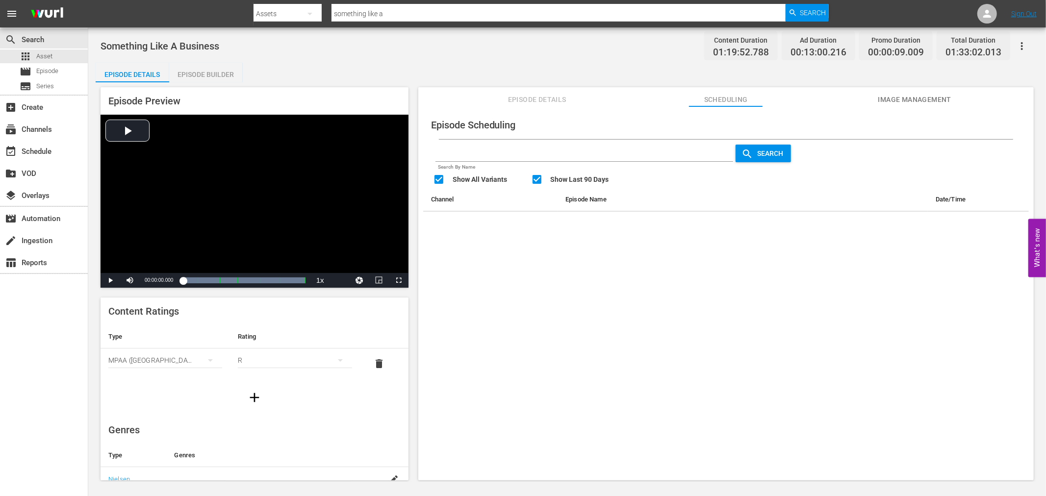
click at [556, 181] on input "checkbox" at bounding box center [580, 181] width 98 height 14
checkbox input "false"
click at [477, 180] on input "checkbox" at bounding box center [482, 183] width 98 height 14
checkbox input "false"
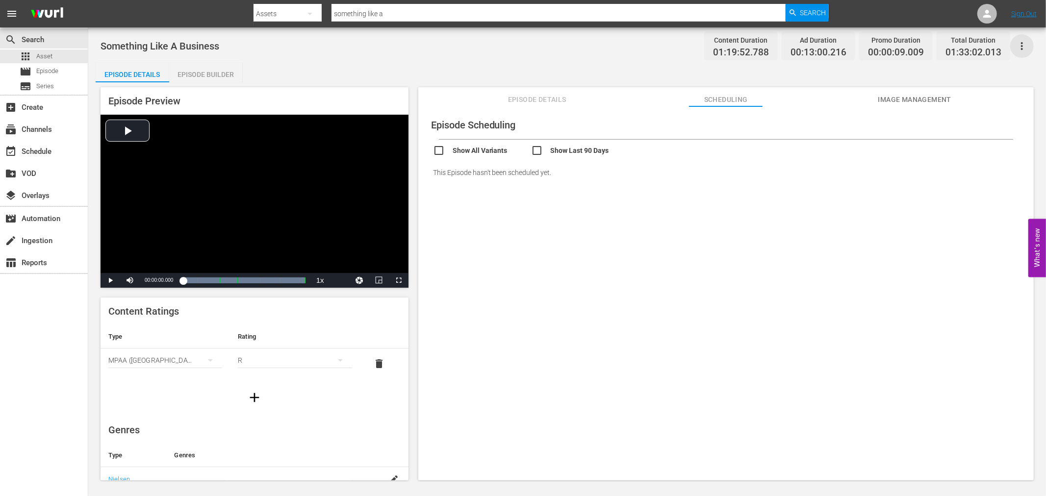
click at [1017, 42] on icon "button" at bounding box center [1022, 46] width 12 height 12
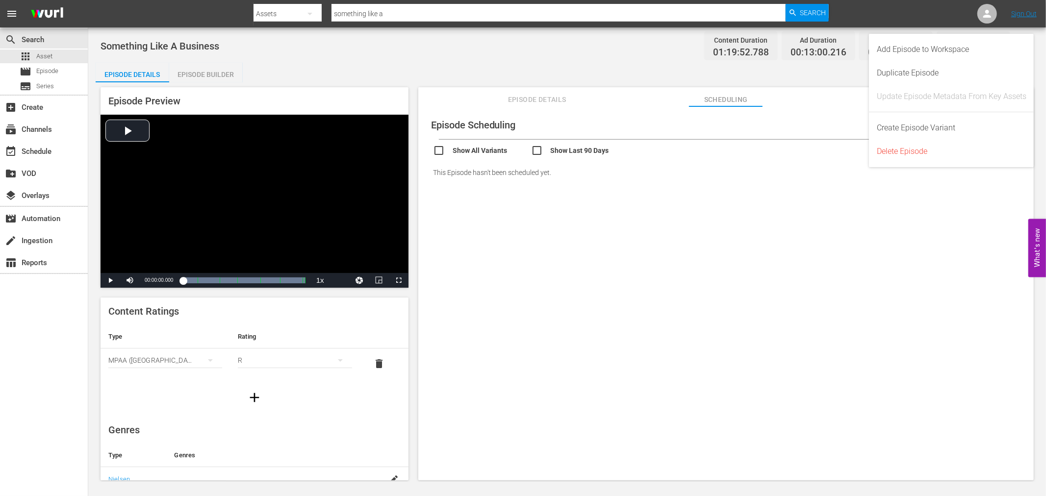
click at [590, 51] on div "Something Like A Business Content Duration 01:19:52.788 Ad Duration 00:13:00.21…" at bounding box center [567, 46] width 933 height 22
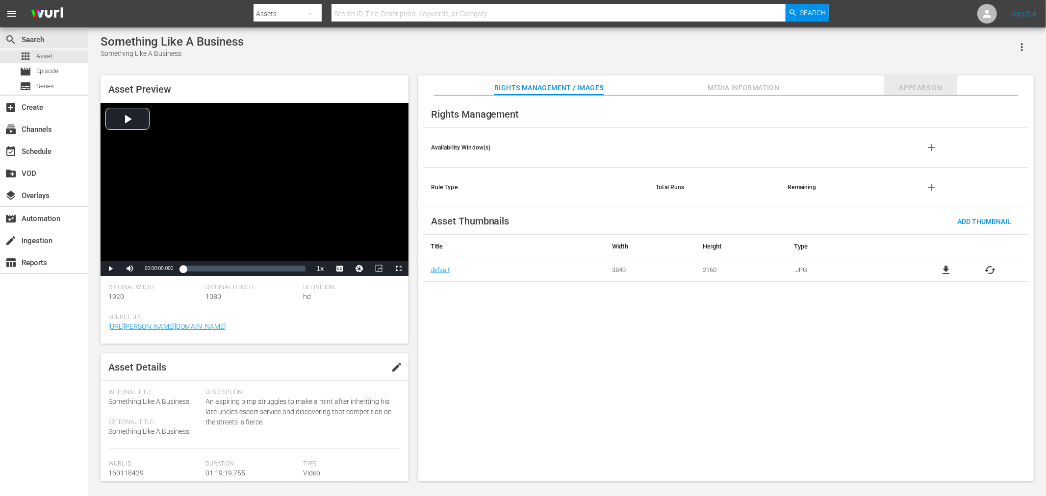
click at [937, 90] on span "Appears On" at bounding box center [921, 88] width 74 height 12
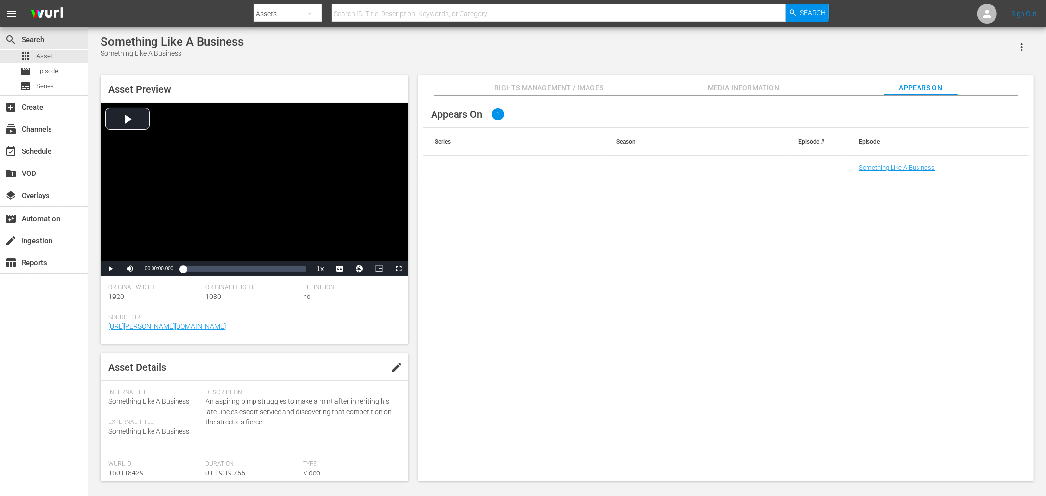
click at [886, 163] on td "Something Like A Business" at bounding box center [938, 168] width 182 height 24
click at [893, 169] on link "Something Like A Business" at bounding box center [897, 167] width 76 height 7
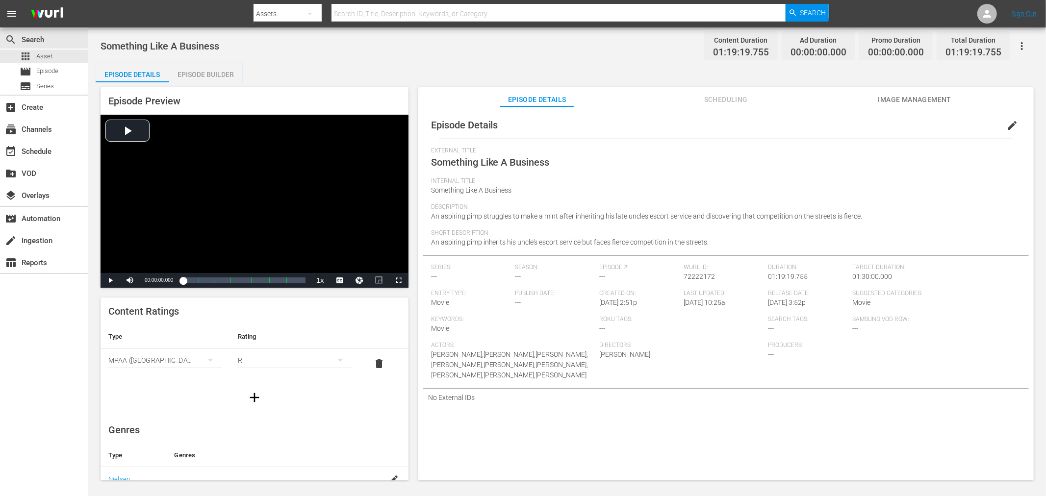
click at [709, 104] on span "Scheduling" at bounding box center [726, 100] width 74 height 12
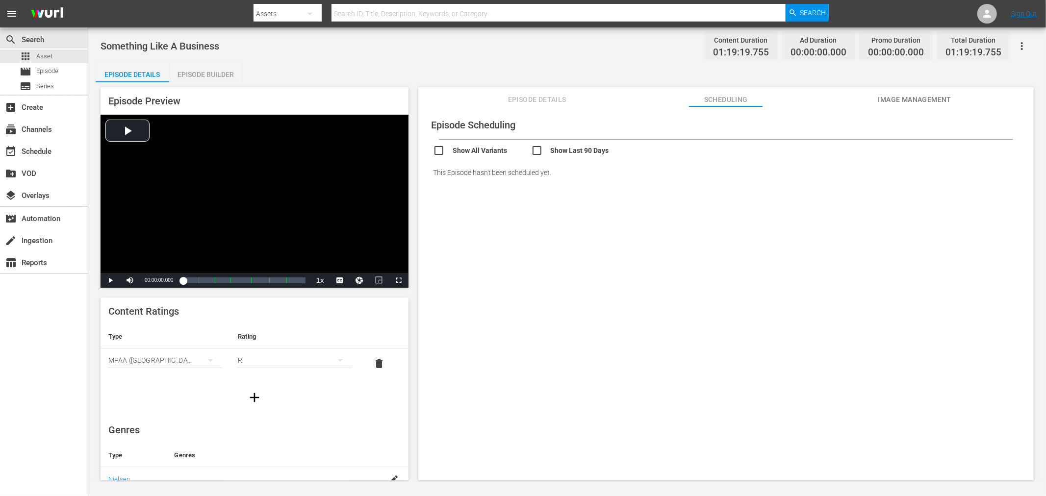
click at [545, 153] on input "checkbox" at bounding box center [580, 152] width 98 height 14
checkbox input "true"
click at [506, 155] on input "checkbox" at bounding box center [482, 152] width 98 height 14
checkbox input "true"
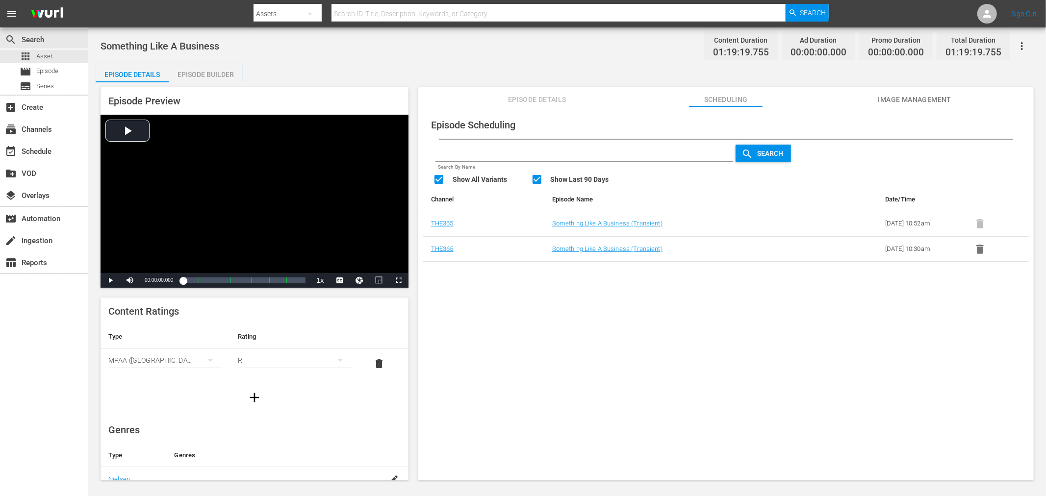
click at [840, 303] on div "Episode Scheduling Search By Name Search Show All Variants Show Last 90 Days Ch…" at bounding box center [726, 298] width 616 height 384
click at [518, 97] on span "Episode Details" at bounding box center [537, 100] width 74 height 12
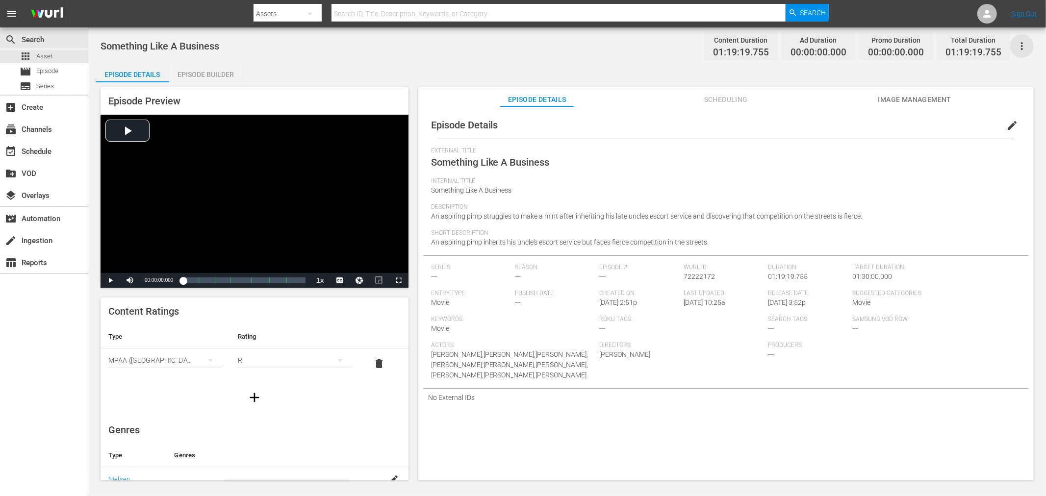
click at [941, 46] on icon "button" at bounding box center [1022, 46] width 12 height 12
click at [941, 54] on div "Add Episode to Workspace" at bounding box center [952, 50] width 150 height 24
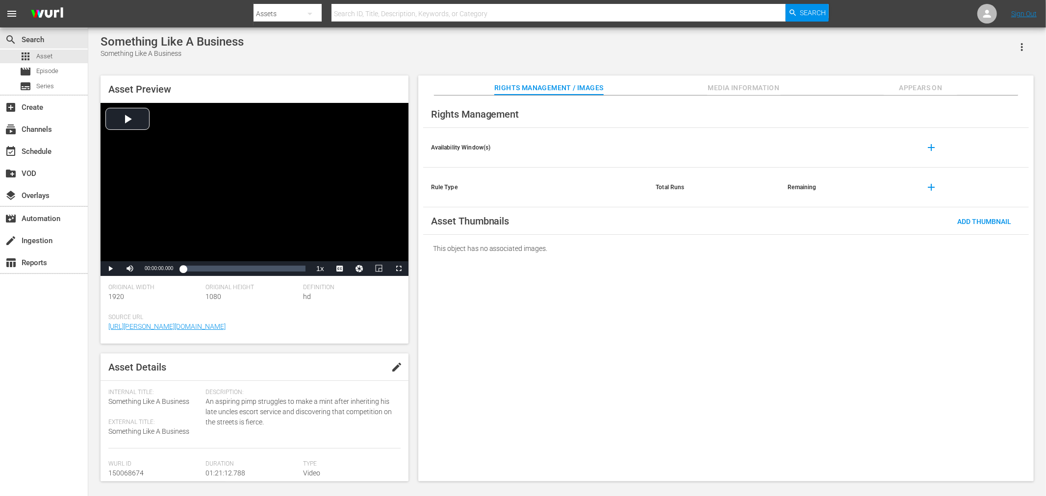
click at [923, 91] on span "Appears On" at bounding box center [921, 88] width 74 height 12
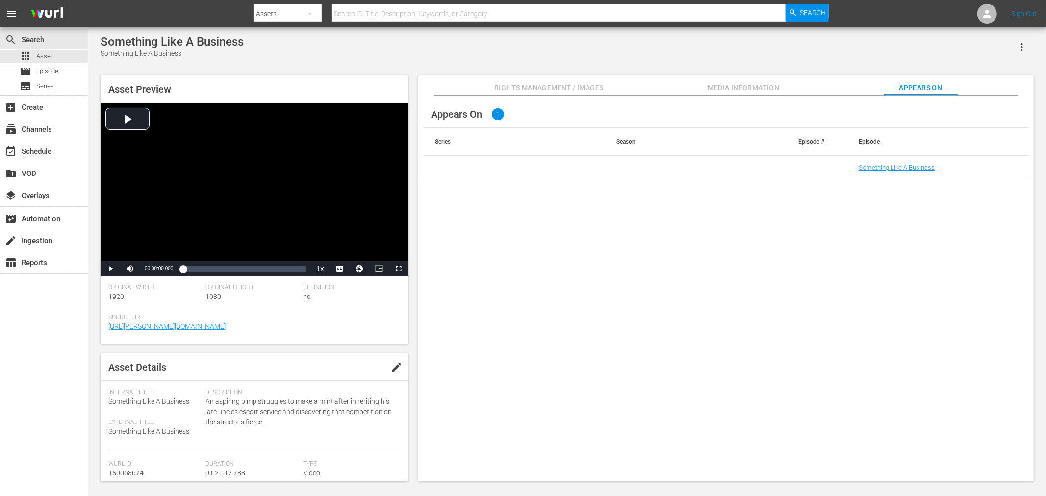
click at [926, 173] on td "Something Like A Business" at bounding box center [938, 168] width 182 height 24
click at [924, 170] on link "Something Like A Business" at bounding box center [897, 167] width 76 height 7
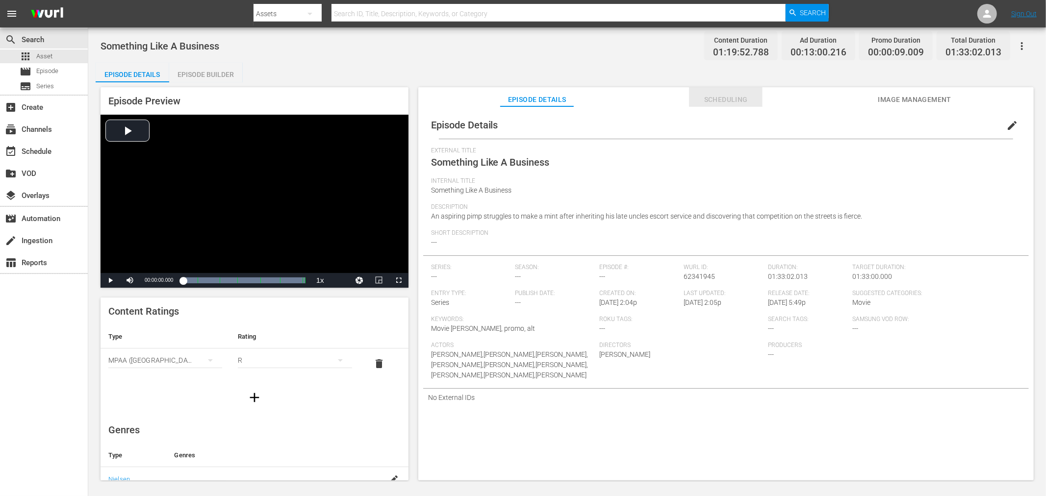
click at [723, 105] on button "Scheduling" at bounding box center [726, 97] width 74 height 20
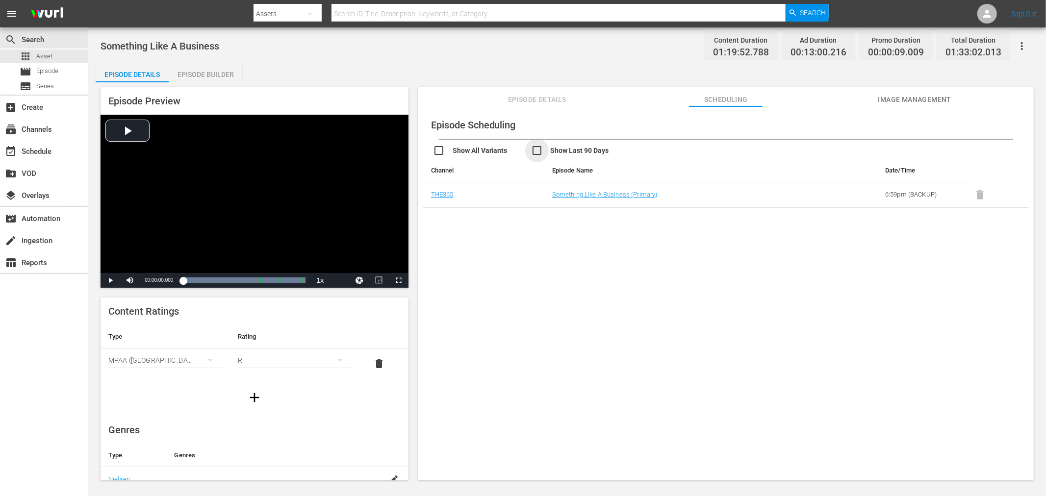
click at [547, 154] on input "checkbox" at bounding box center [580, 152] width 98 height 14
checkbox input "true"
click at [482, 149] on input "checkbox" at bounding box center [482, 154] width 98 height 14
checkbox input "true"
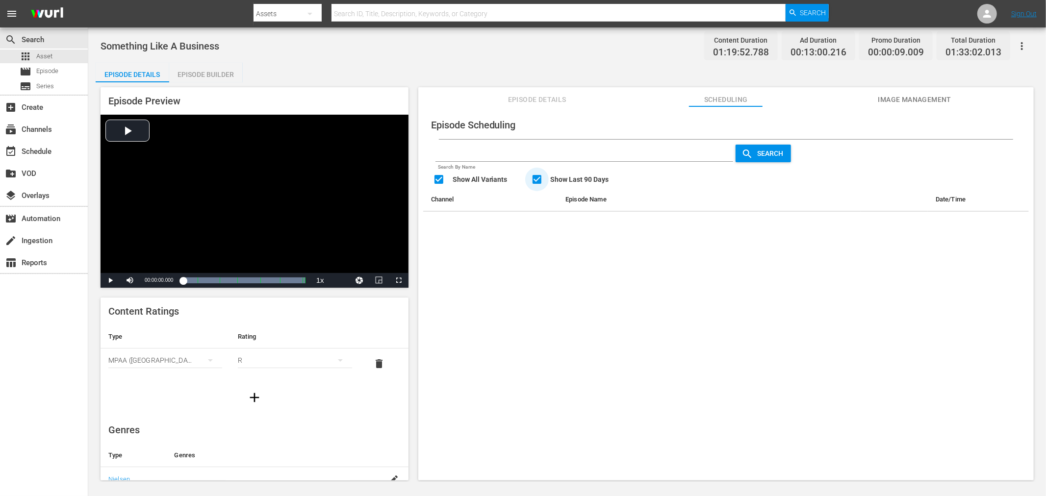
click at [560, 177] on input "checkbox" at bounding box center [580, 181] width 98 height 14
checkbox input "false"
click at [491, 178] on input "checkbox" at bounding box center [482, 181] width 98 height 14
checkbox input "false"
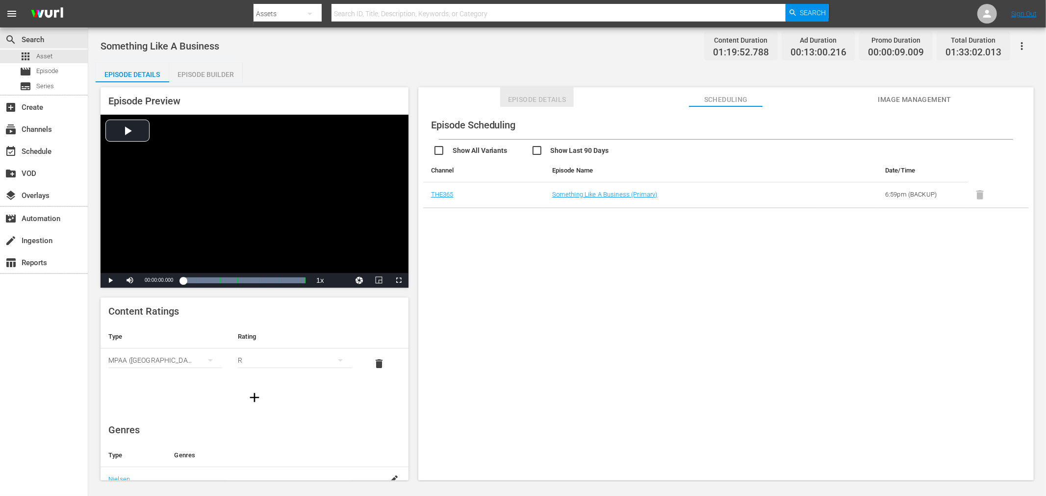
click at [543, 95] on span "Episode Details" at bounding box center [537, 100] width 74 height 12
